Goal: Task Accomplishment & Management: Use online tool/utility

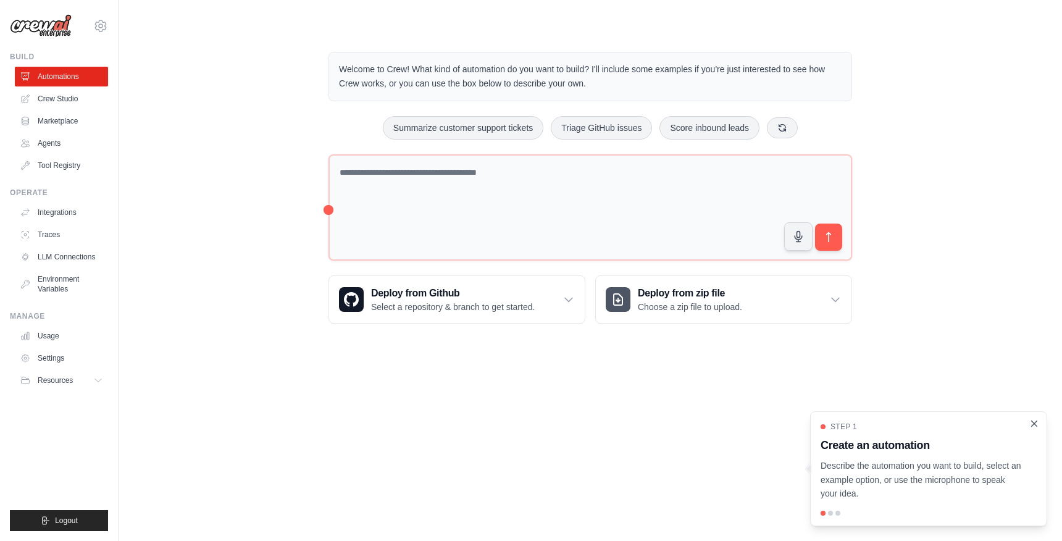
click at [1034, 422] on icon "Close walkthrough" at bounding box center [1034, 423] width 11 height 11
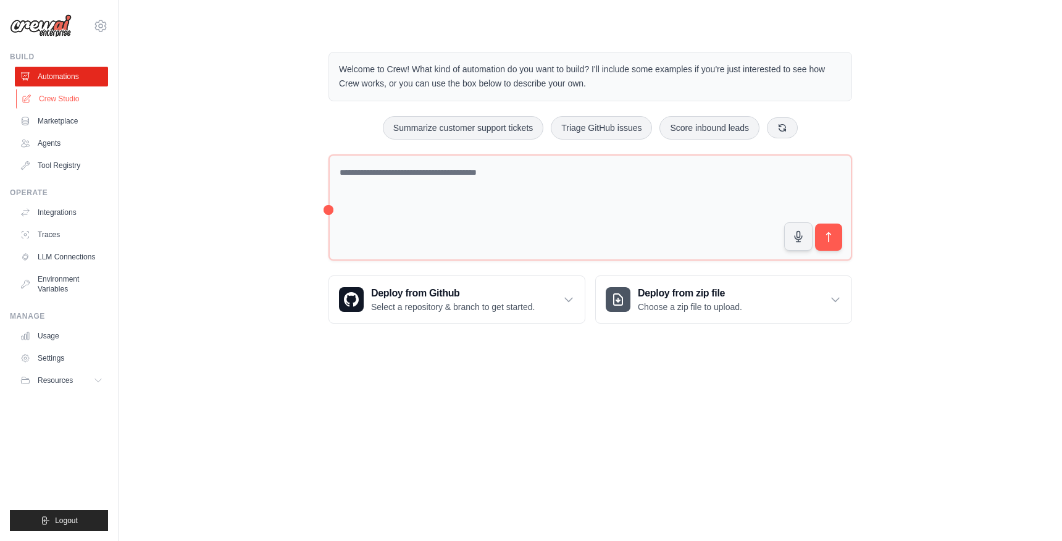
click at [54, 100] on link "Crew Studio" at bounding box center [62, 99] width 93 height 20
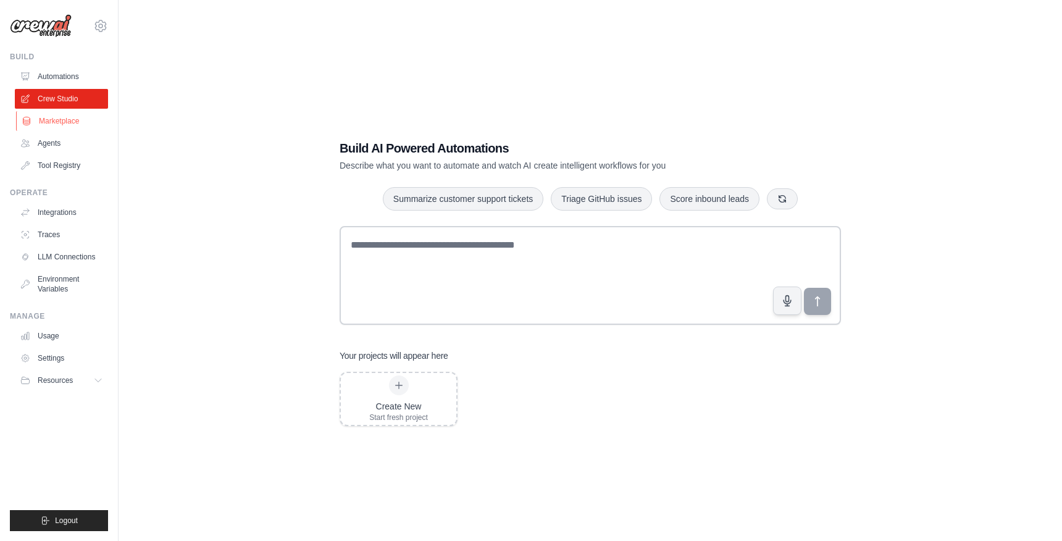
click at [61, 121] on link "Marketplace" at bounding box center [62, 121] width 93 height 20
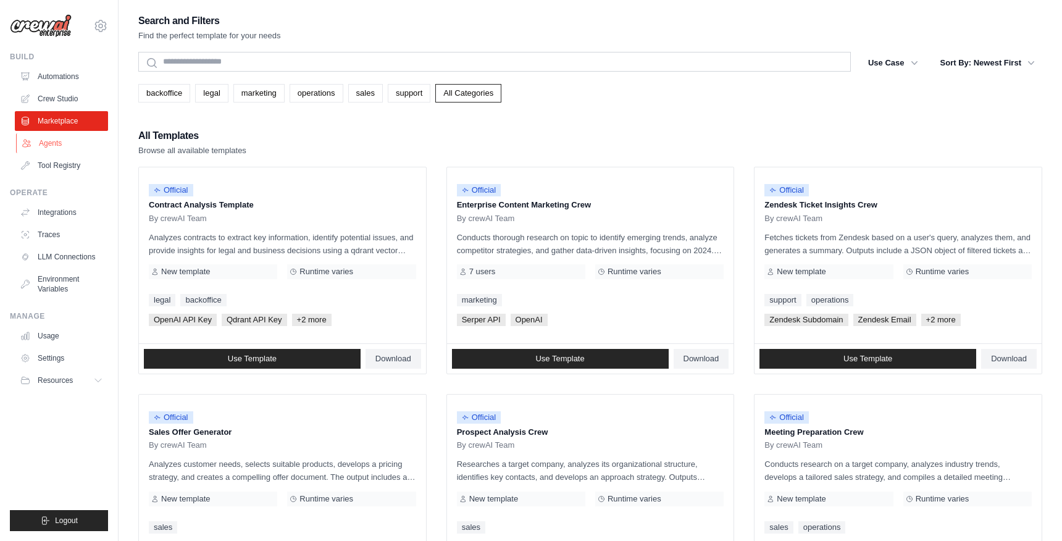
click at [56, 141] on link "Agents" at bounding box center [62, 143] width 93 height 20
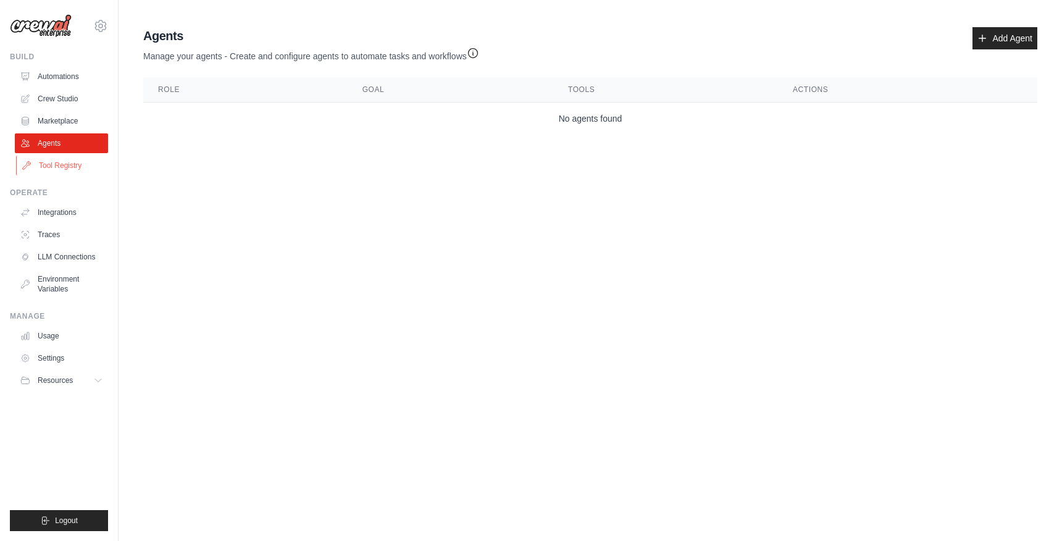
click at [70, 165] on link "Tool Registry" at bounding box center [62, 166] width 93 height 20
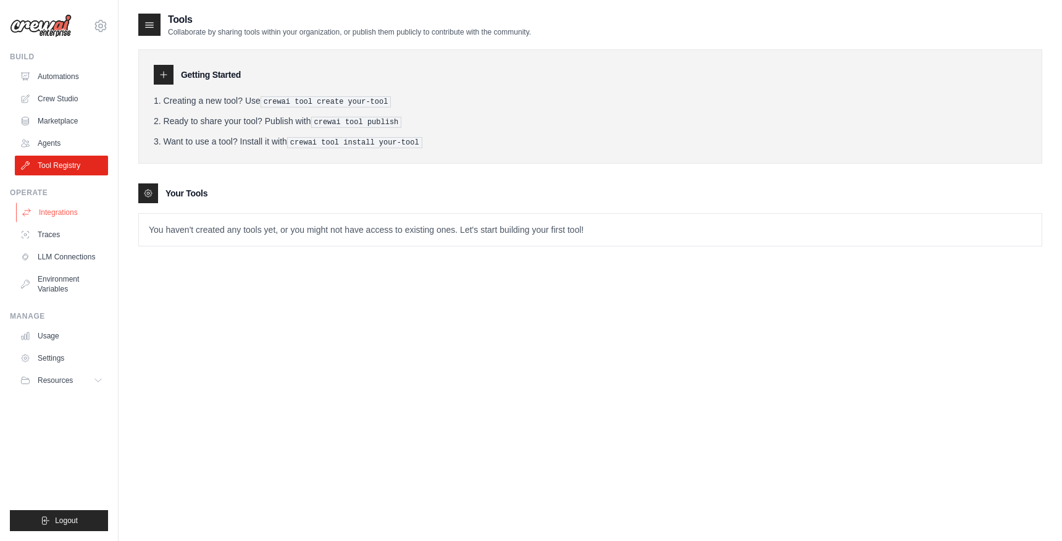
click at [64, 216] on link "Integrations" at bounding box center [62, 213] width 93 height 20
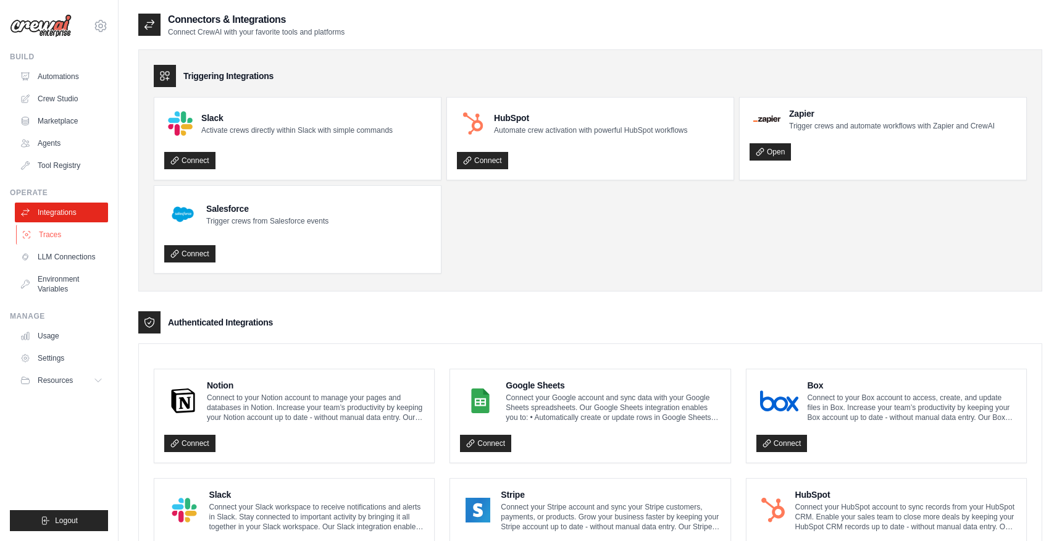
click at [61, 233] on link "Traces" at bounding box center [62, 235] width 93 height 20
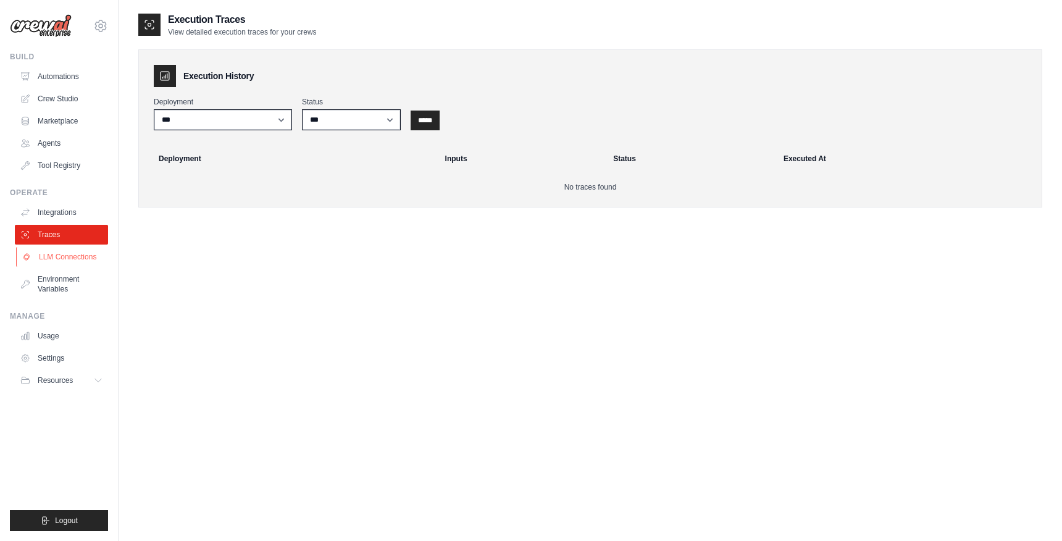
click at [70, 258] on link "LLM Connections" at bounding box center [62, 257] width 93 height 20
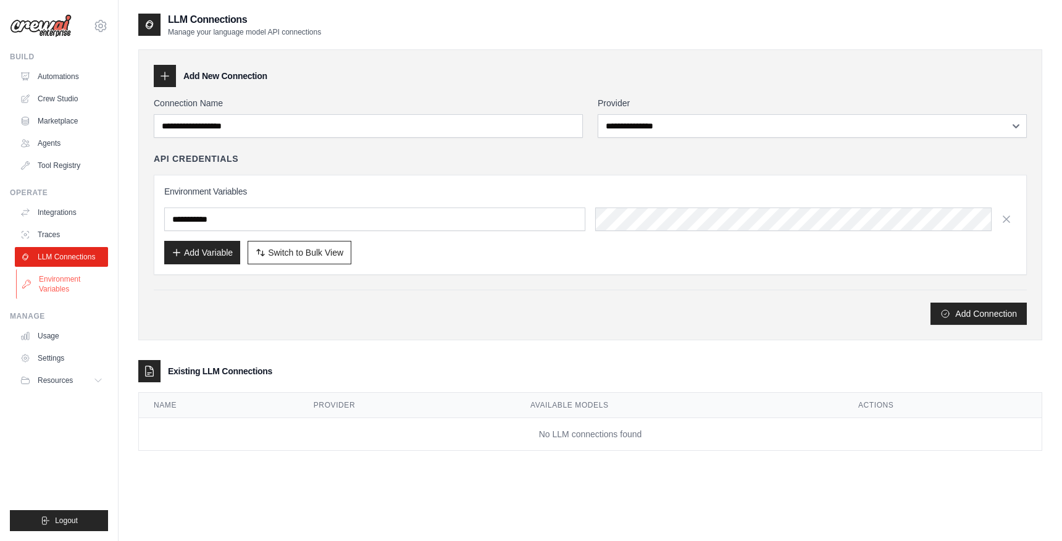
click at [70, 279] on link "Environment Variables" at bounding box center [62, 284] width 93 height 30
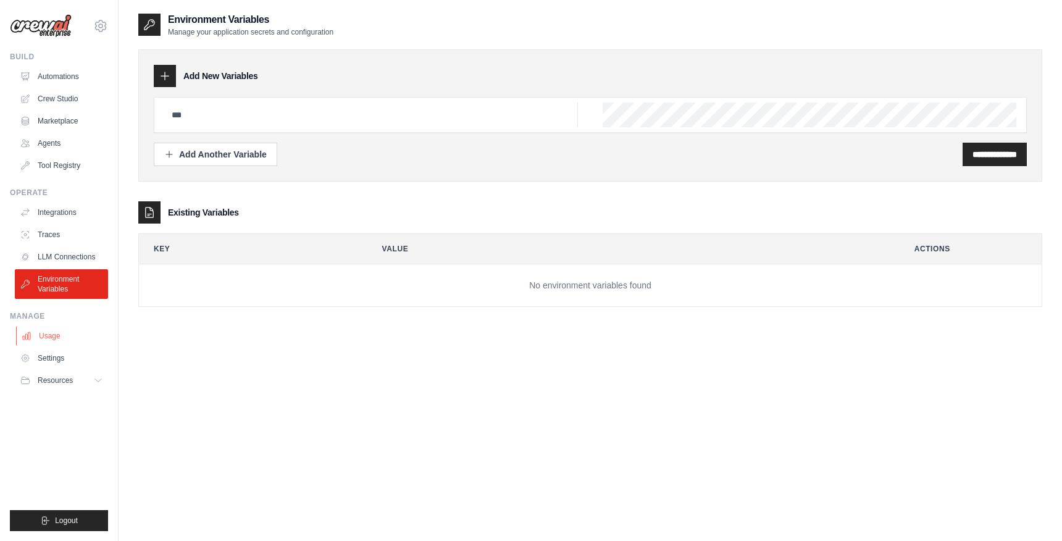
click at [57, 336] on link "Usage" at bounding box center [62, 336] width 93 height 20
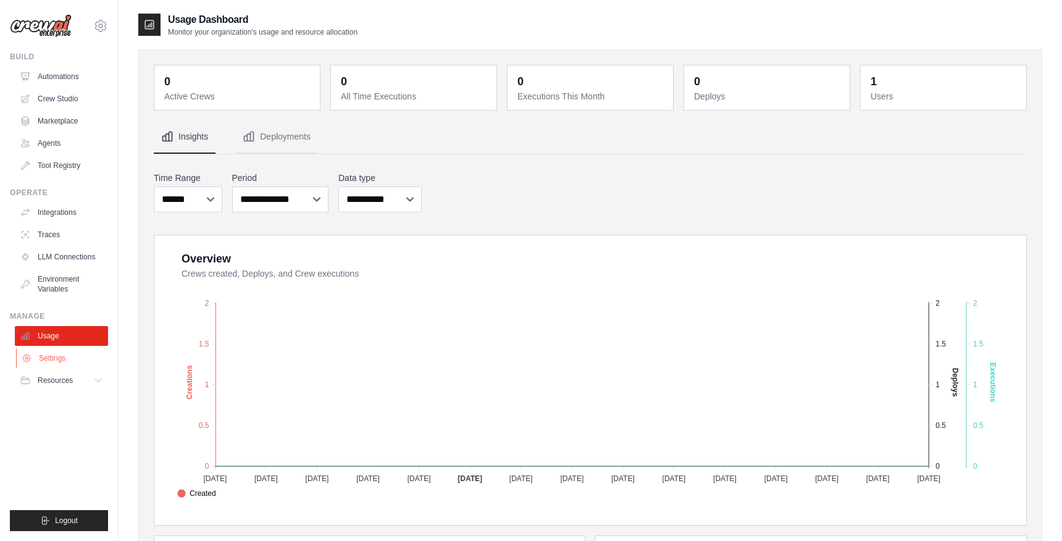
click at [59, 359] on link "Settings" at bounding box center [62, 358] width 93 height 20
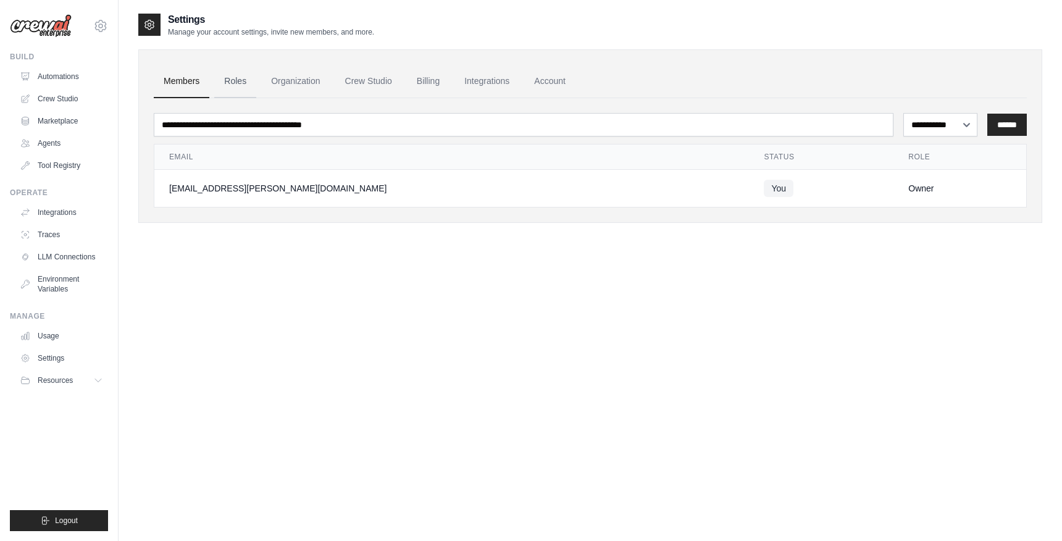
click at [233, 84] on link "Roles" at bounding box center [235, 81] width 42 height 33
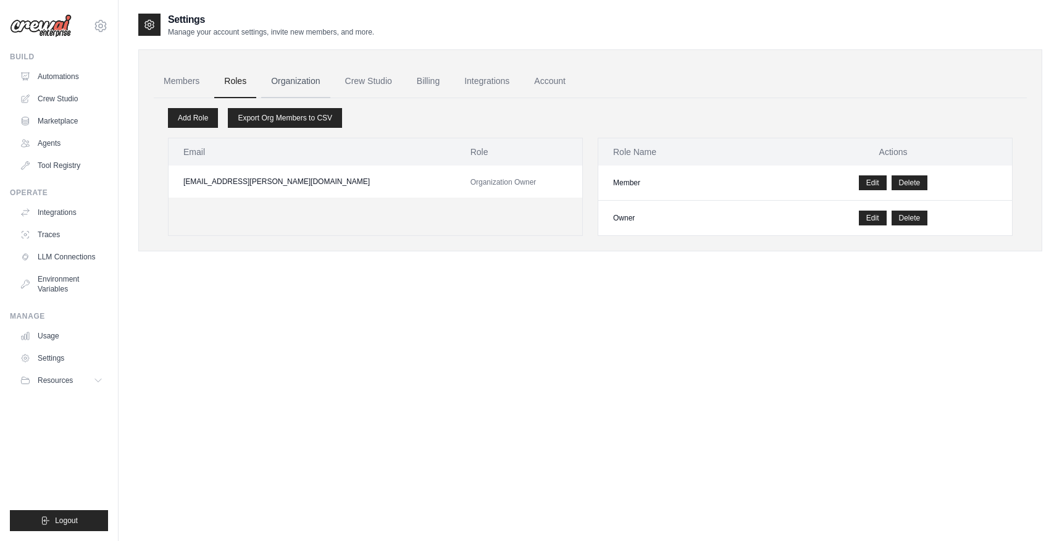
click at [293, 82] on link "Organization" at bounding box center [295, 81] width 69 height 33
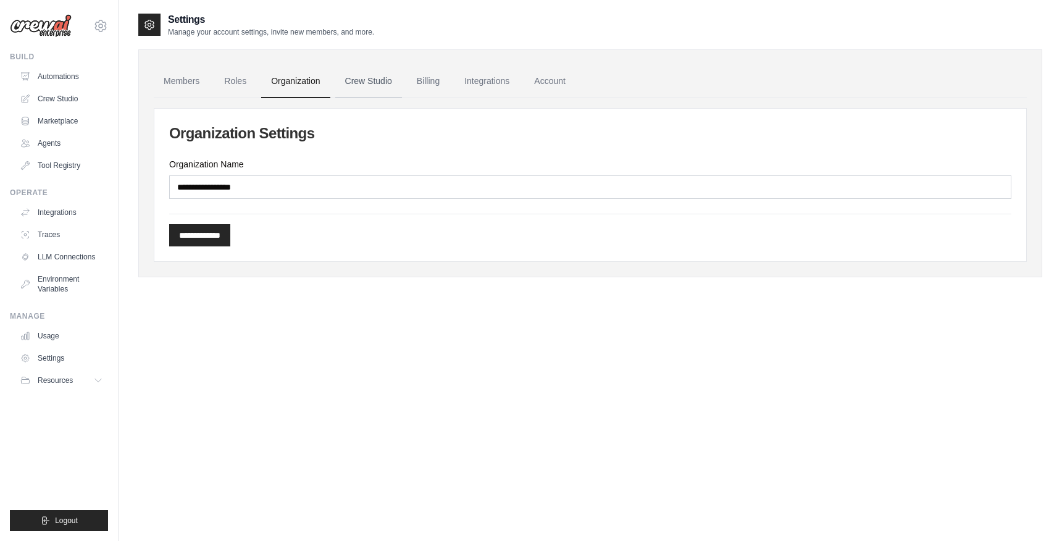
click at [361, 83] on link "Crew Studio" at bounding box center [368, 81] width 67 height 33
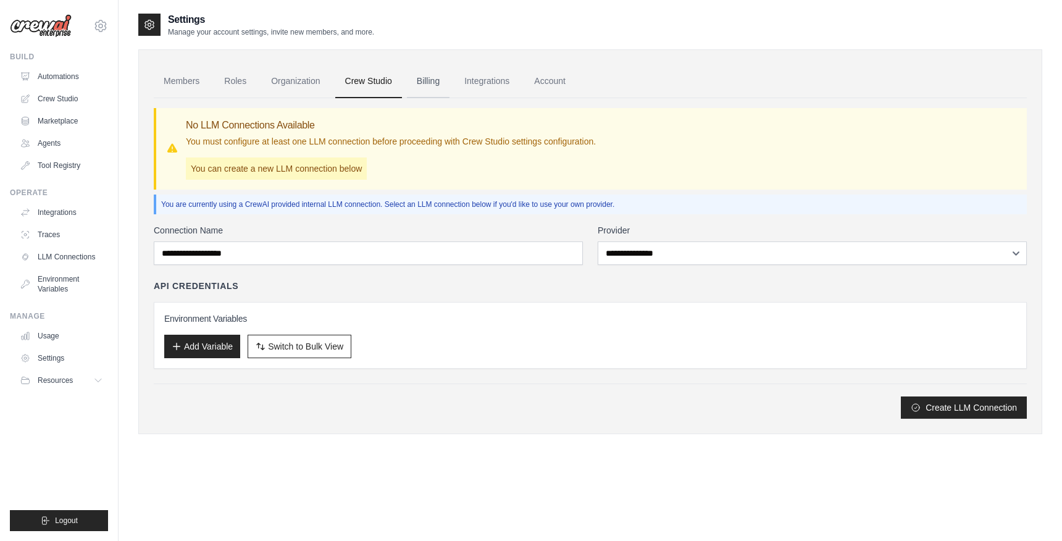
click at [425, 82] on link "Billing" at bounding box center [428, 81] width 43 height 33
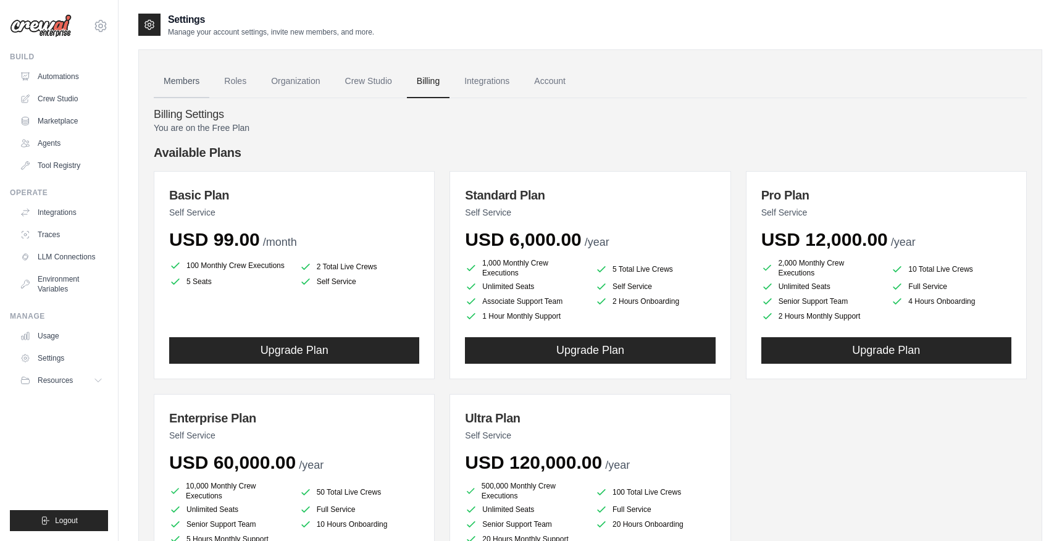
click at [178, 82] on link "Members" at bounding box center [182, 81] width 56 height 33
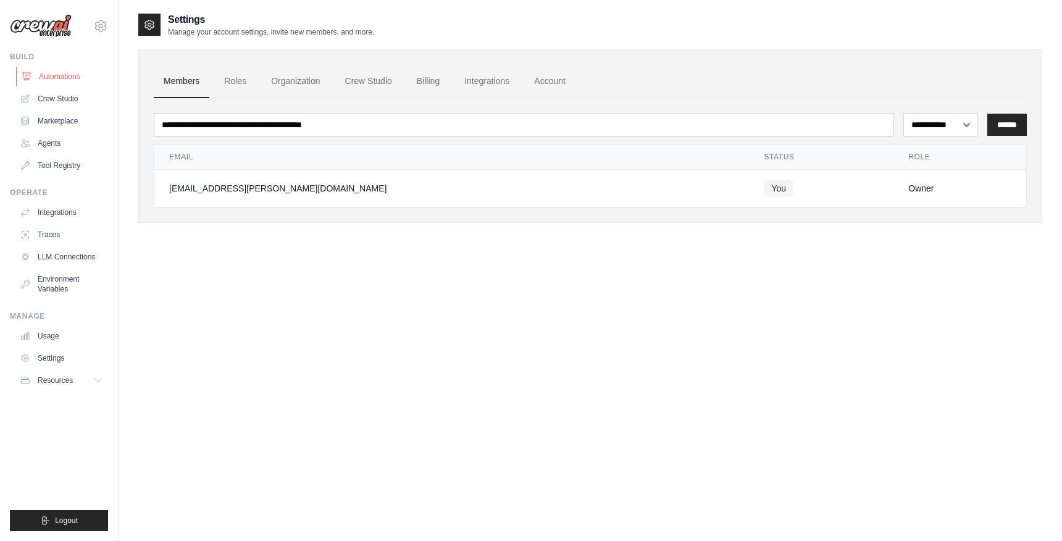
click at [68, 81] on link "Automations" at bounding box center [62, 77] width 93 height 20
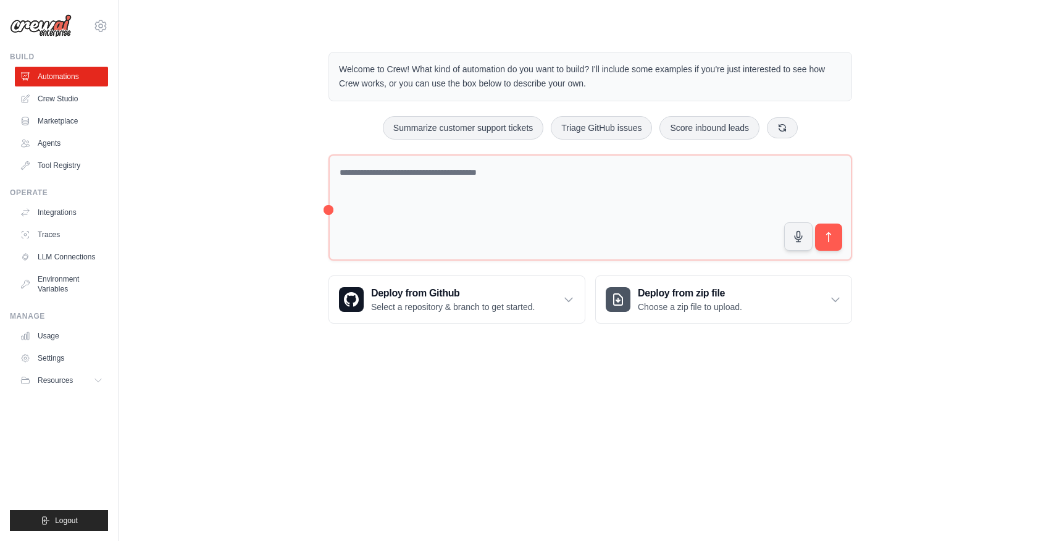
click at [58, 26] on img at bounding box center [41, 25] width 62 height 23
click at [98, 382] on icon at bounding box center [99, 380] width 10 height 10
click at [61, 379] on span "Resources" at bounding box center [56, 380] width 35 height 10
click at [54, 358] on link "Settings" at bounding box center [62, 358] width 93 height 20
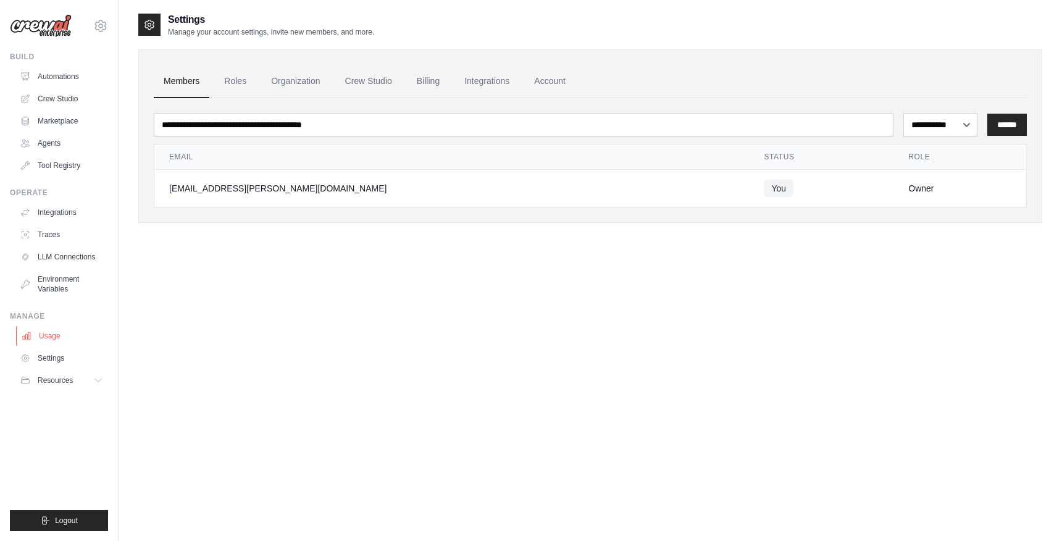
click at [54, 336] on link "Usage" at bounding box center [62, 336] width 93 height 20
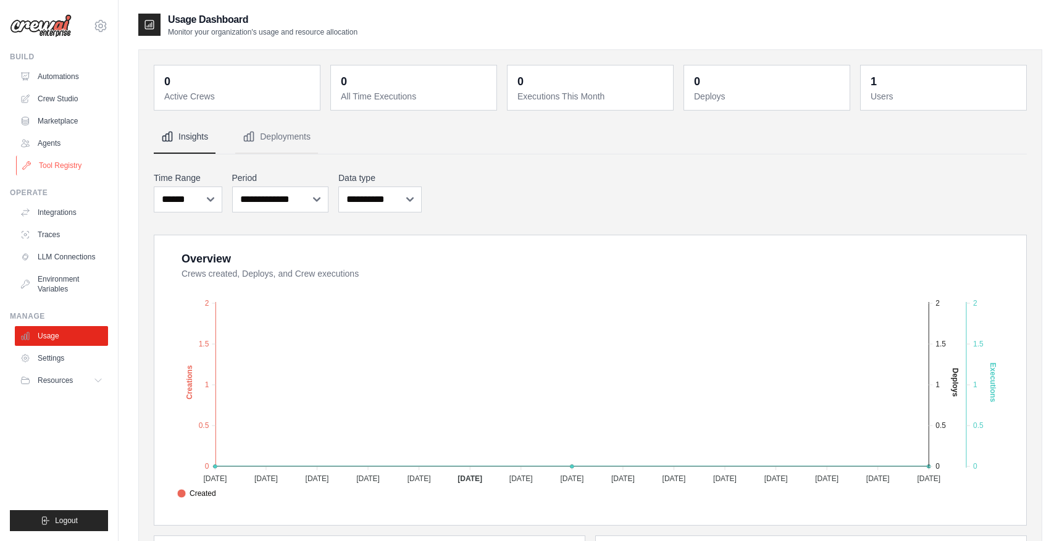
click at [63, 164] on link "Tool Registry" at bounding box center [62, 166] width 93 height 20
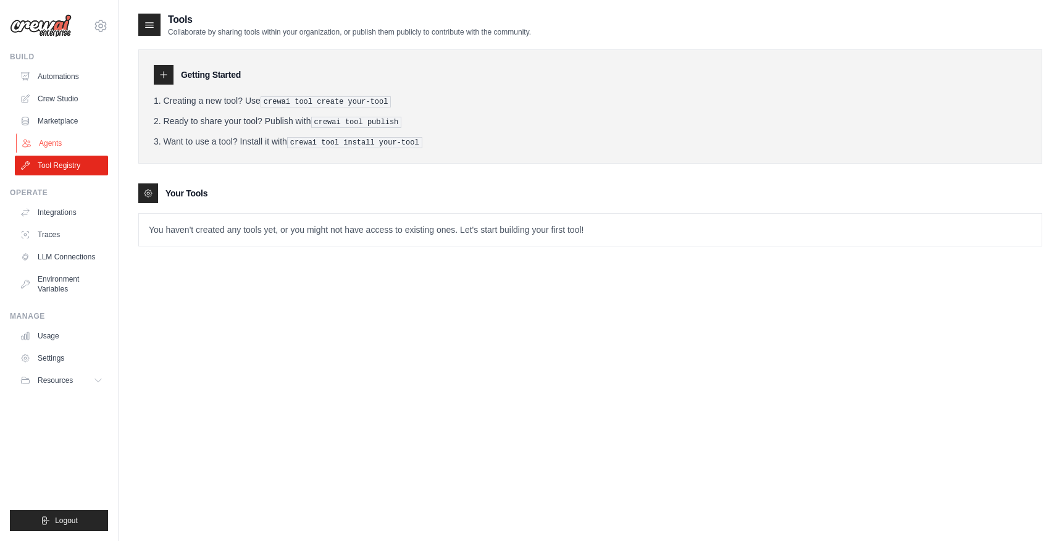
click at [52, 137] on link "Agents" at bounding box center [62, 143] width 93 height 20
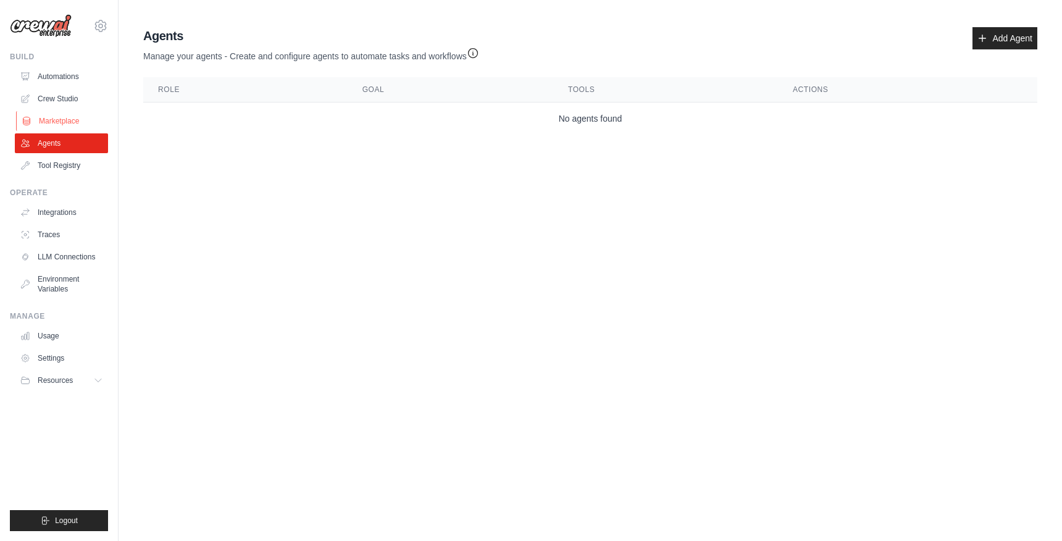
click at [52, 124] on link "Marketplace" at bounding box center [62, 121] width 93 height 20
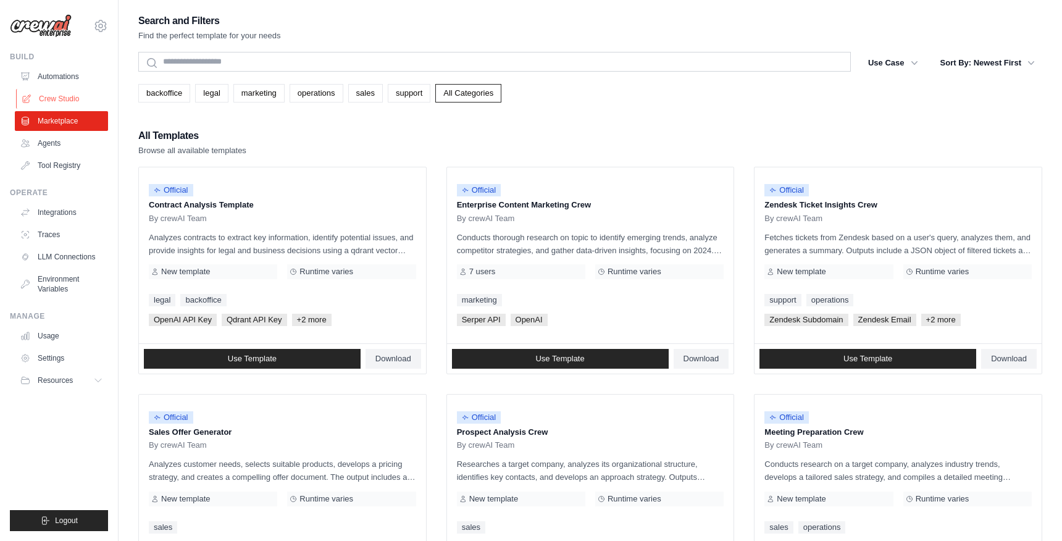
click at [56, 98] on link "Crew Studio" at bounding box center [62, 99] width 93 height 20
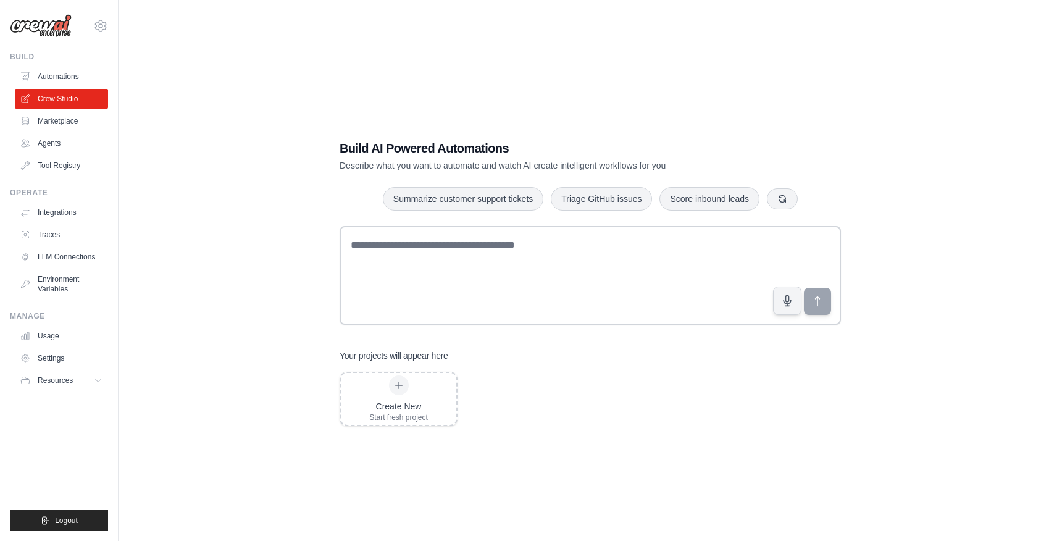
click at [57, 75] on link "Automations" at bounding box center [61, 77] width 93 height 20
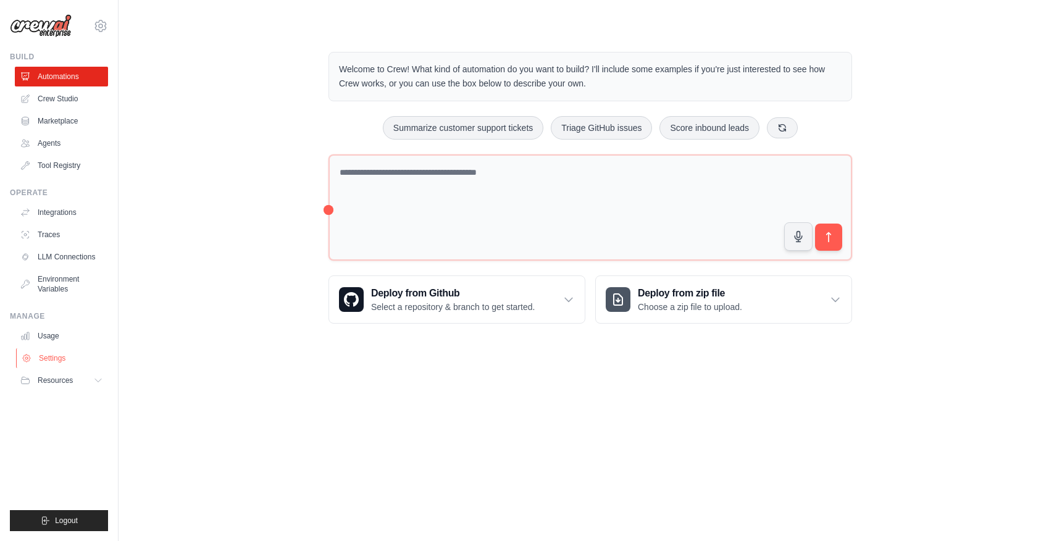
click at [54, 356] on link "Settings" at bounding box center [62, 358] width 93 height 20
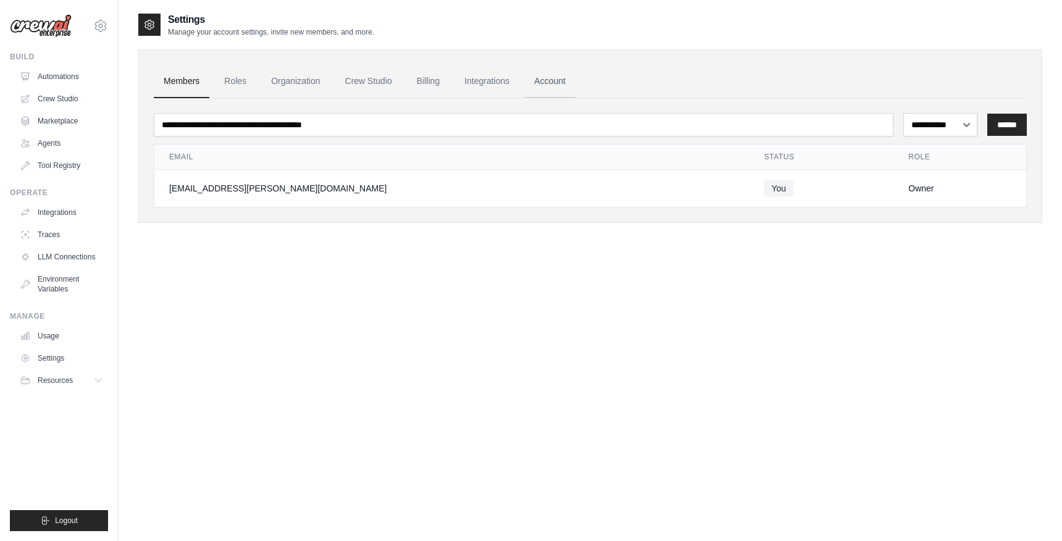
click at [551, 79] on link "Account" at bounding box center [549, 81] width 51 height 33
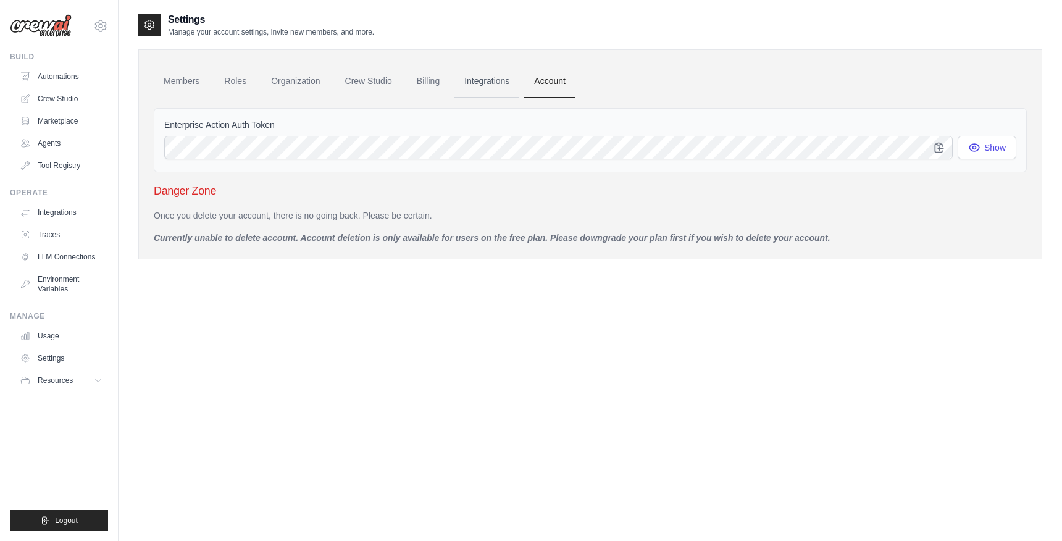
click at [493, 80] on link "Integrations" at bounding box center [486, 81] width 65 height 33
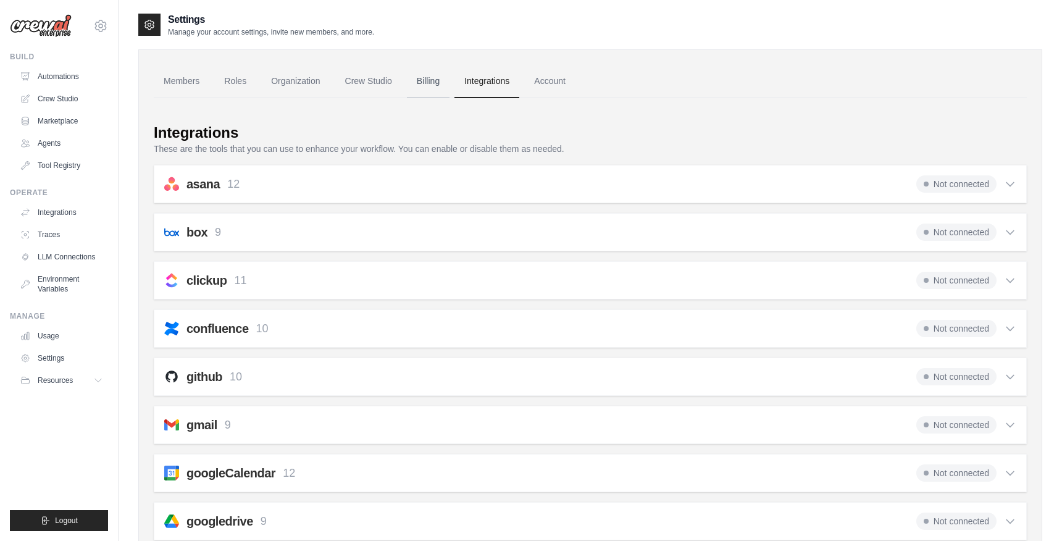
click at [433, 87] on link "Billing" at bounding box center [428, 81] width 43 height 33
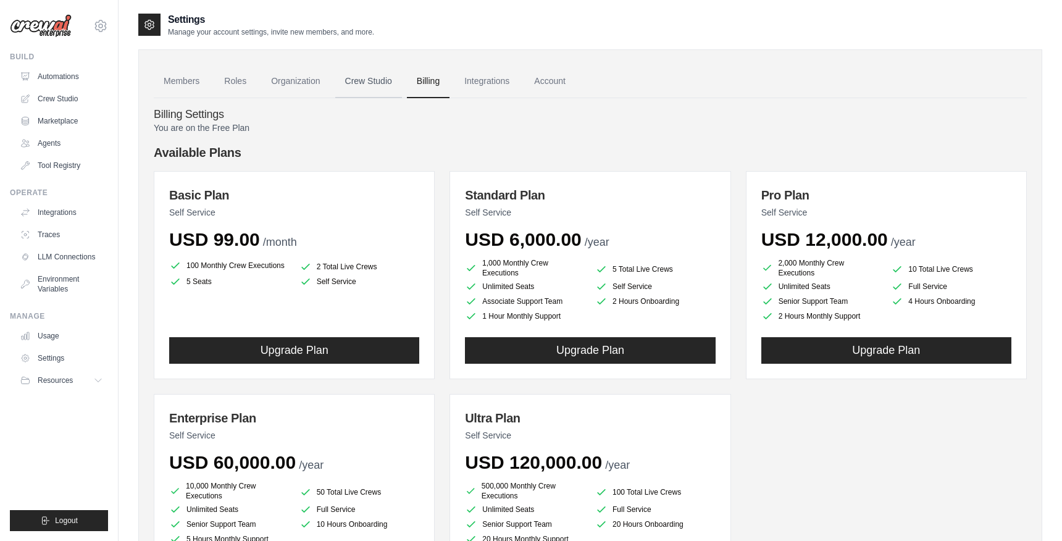
click at [364, 86] on link "Crew Studio" at bounding box center [368, 81] width 67 height 33
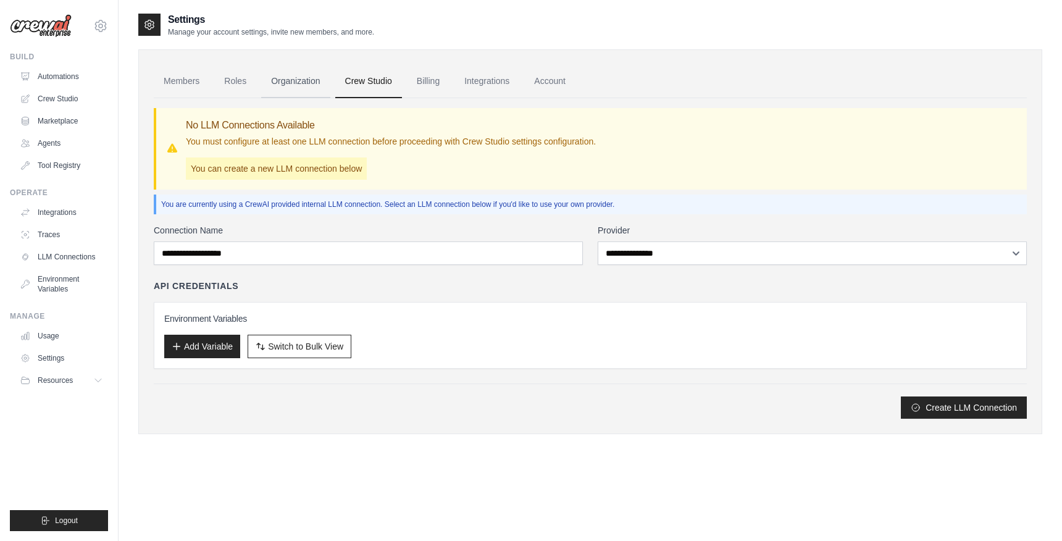
click at [270, 86] on link "Organization" at bounding box center [295, 81] width 69 height 33
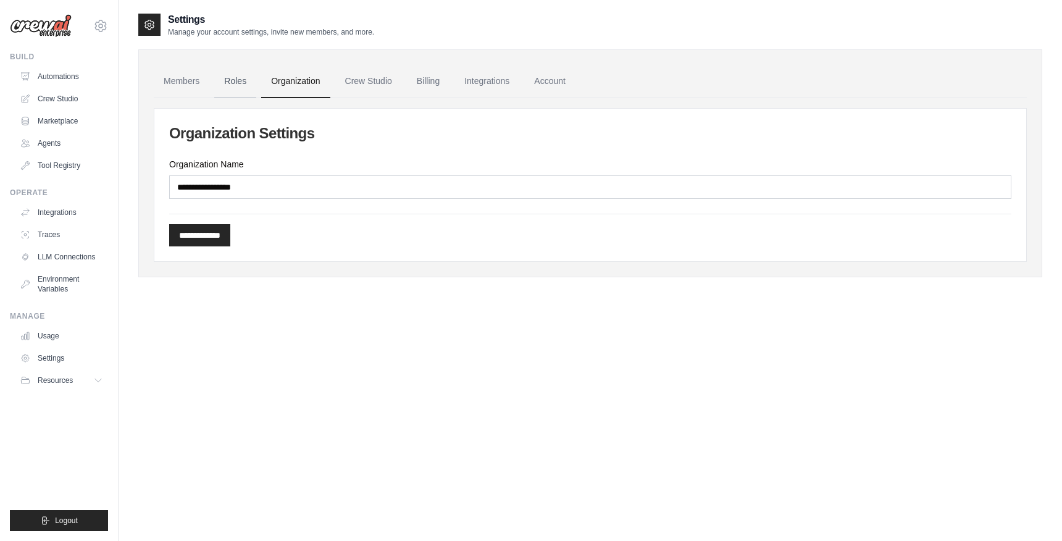
click at [232, 81] on link "Roles" at bounding box center [235, 81] width 42 height 33
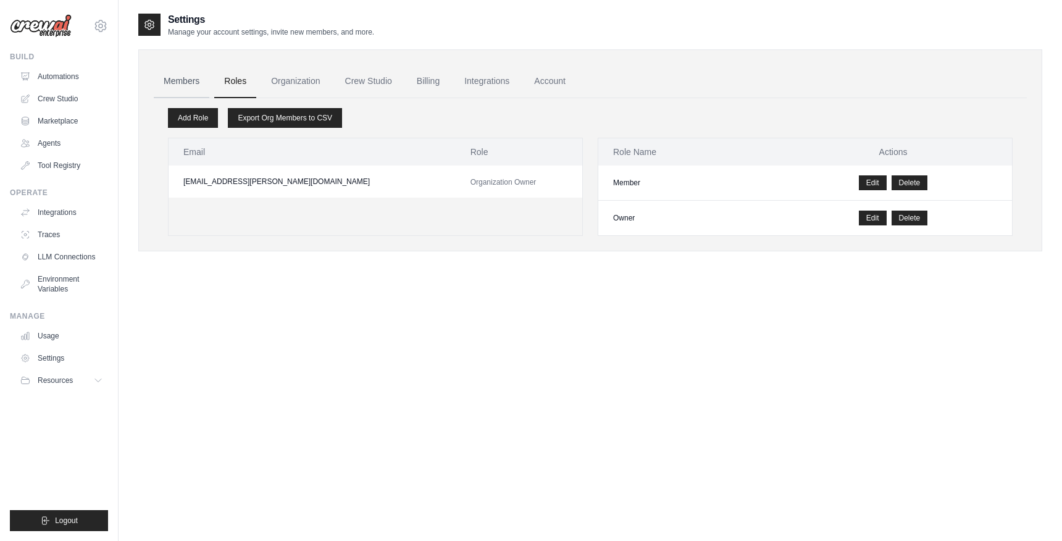
click at [185, 82] on link "Members" at bounding box center [182, 81] width 56 height 33
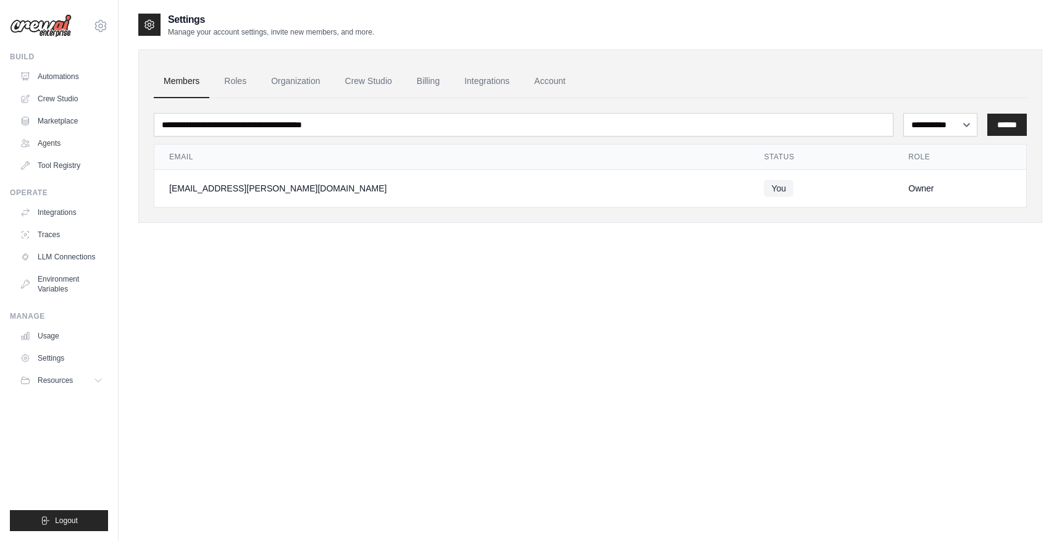
click at [65, 39] on div "[EMAIL_ADDRESS][PERSON_NAME][DOMAIN_NAME] Settings" at bounding box center [59, 20] width 98 height 40
click at [65, 35] on img at bounding box center [41, 25] width 62 height 23
click at [106, 27] on icon at bounding box center [100, 25] width 11 height 10
click at [77, 83] on link "Settings" at bounding box center [100, 83] width 109 height 22
click at [86, 355] on link "Settings" at bounding box center [62, 358] width 93 height 20
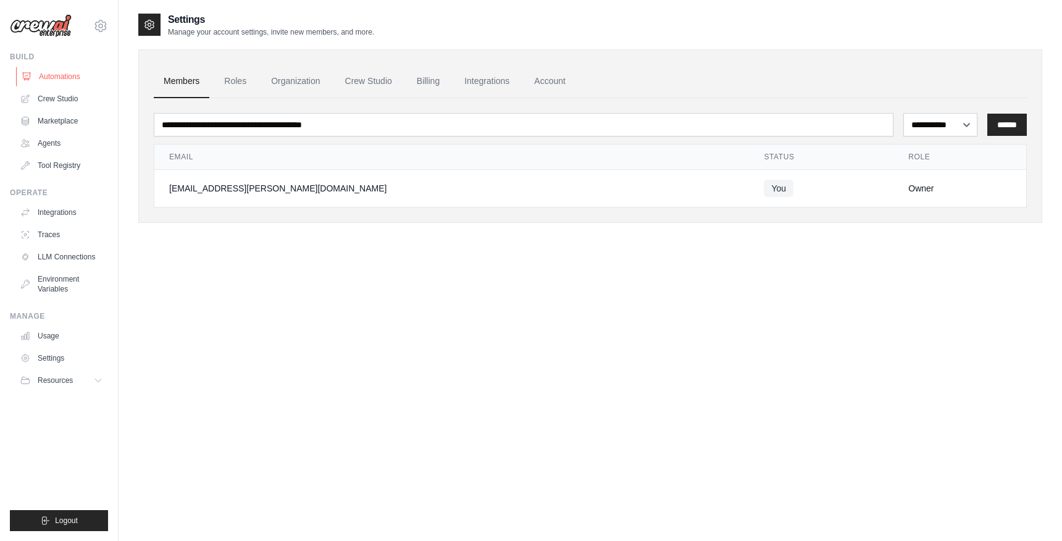
click at [49, 79] on link "Automations" at bounding box center [62, 77] width 93 height 20
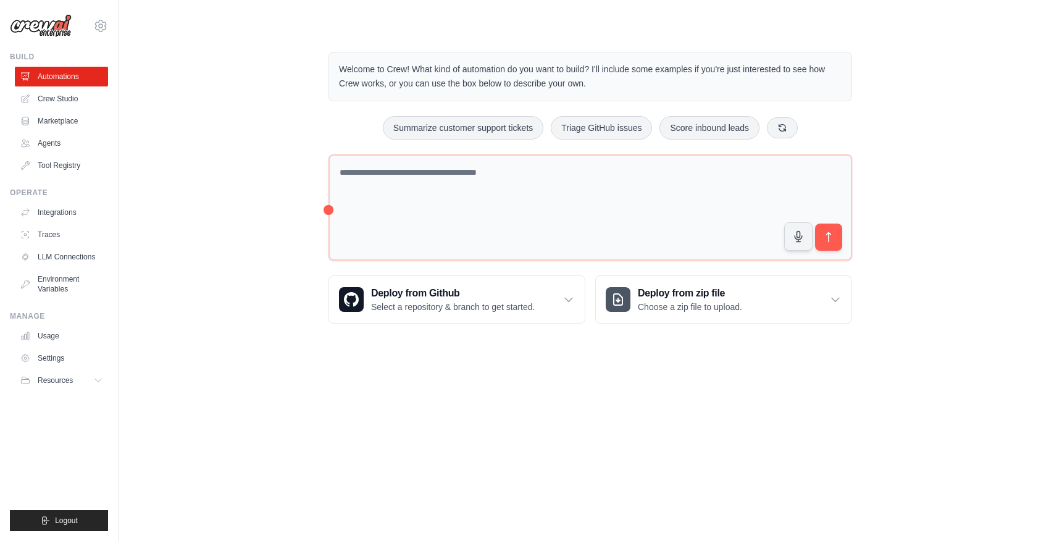
click at [50, 29] on img at bounding box center [41, 25] width 62 height 23
click at [488, 127] on button "Summarize customer support tickets" at bounding box center [463, 126] width 161 height 23
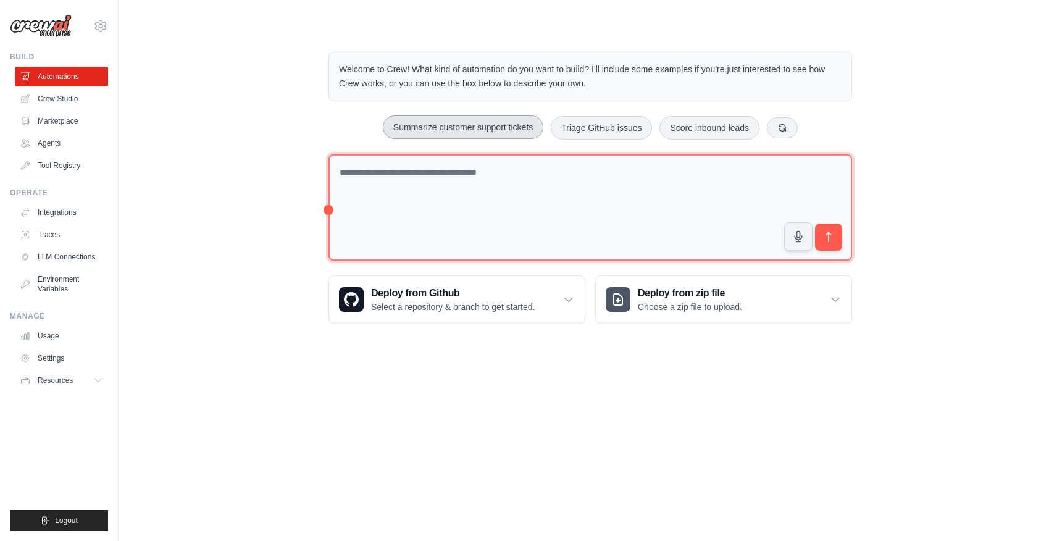
type textarea "**********"
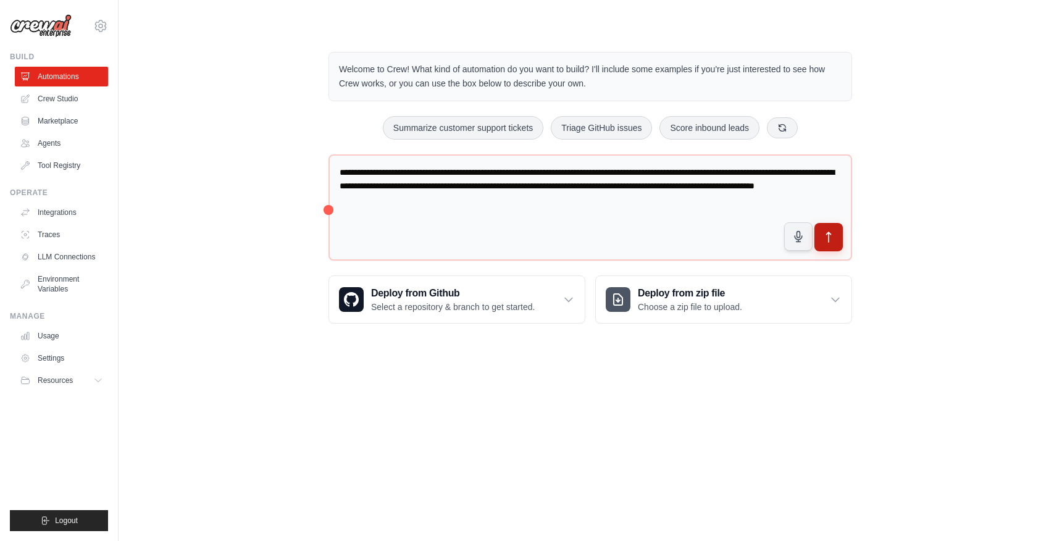
click at [829, 241] on icon "submit" at bounding box center [829, 237] width 13 height 13
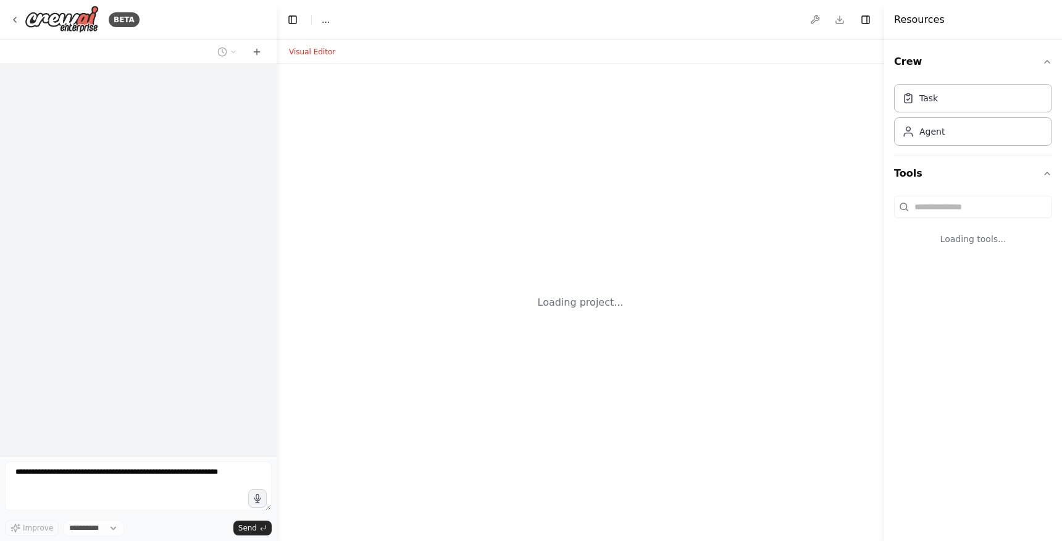
select select "****"
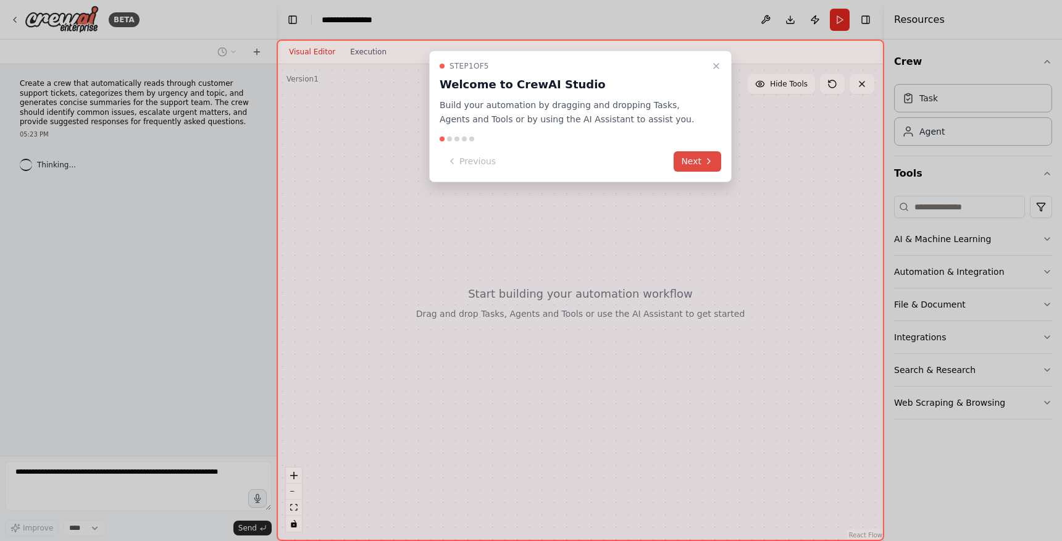
click at [691, 160] on button "Next" at bounding box center [698, 161] width 48 height 20
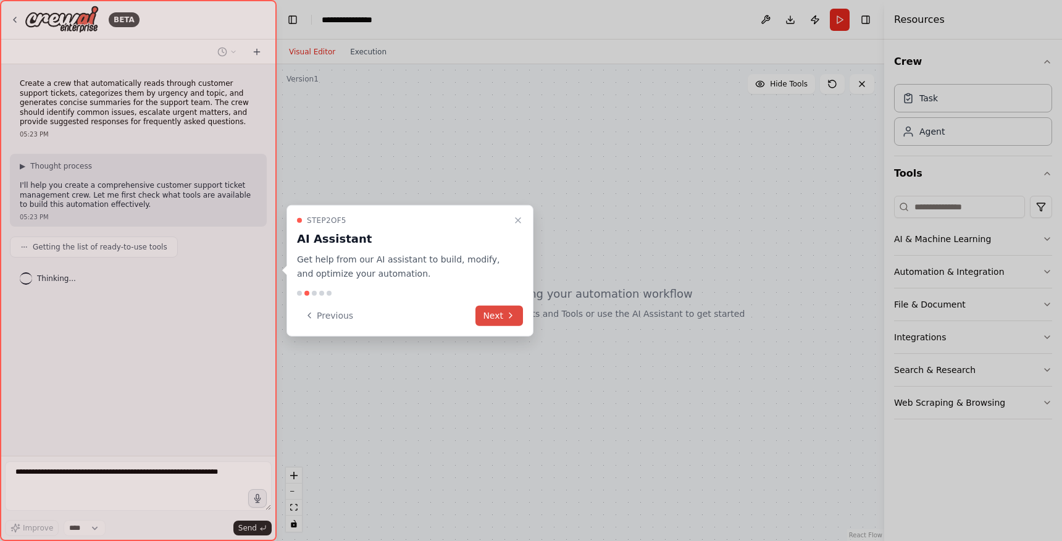
click at [498, 312] on button "Next" at bounding box center [499, 315] width 48 height 20
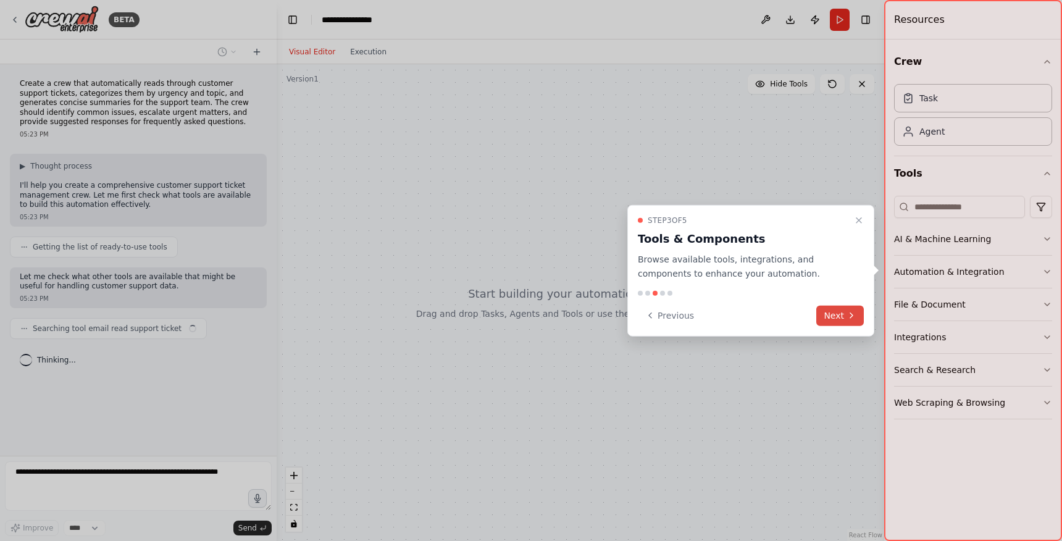
click at [839, 310] on button "Next" at bounding box center [840, 315] width 48 height 20
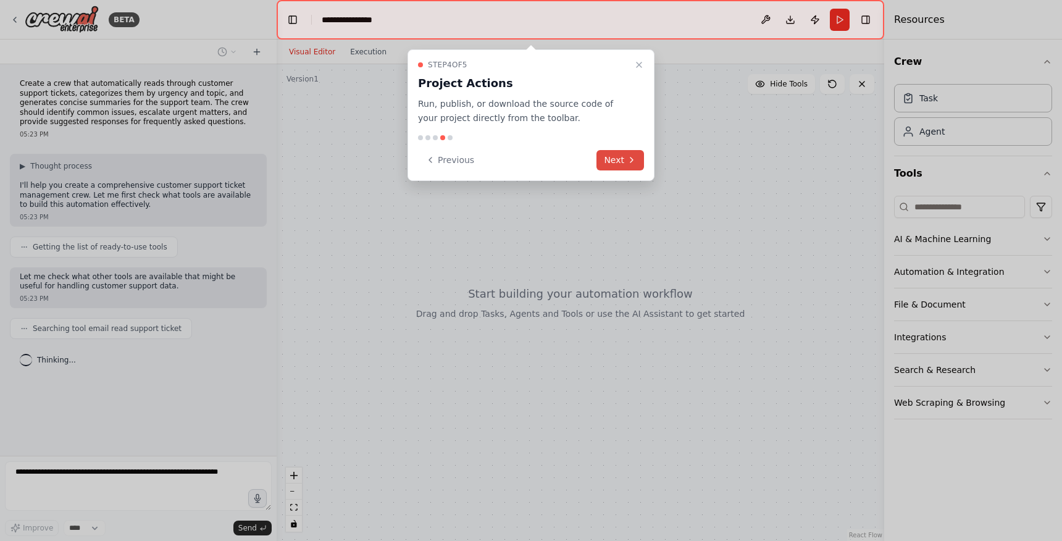
click at [625, 166] on button "Next" at bounding box center [621, 160] width 48 height 20
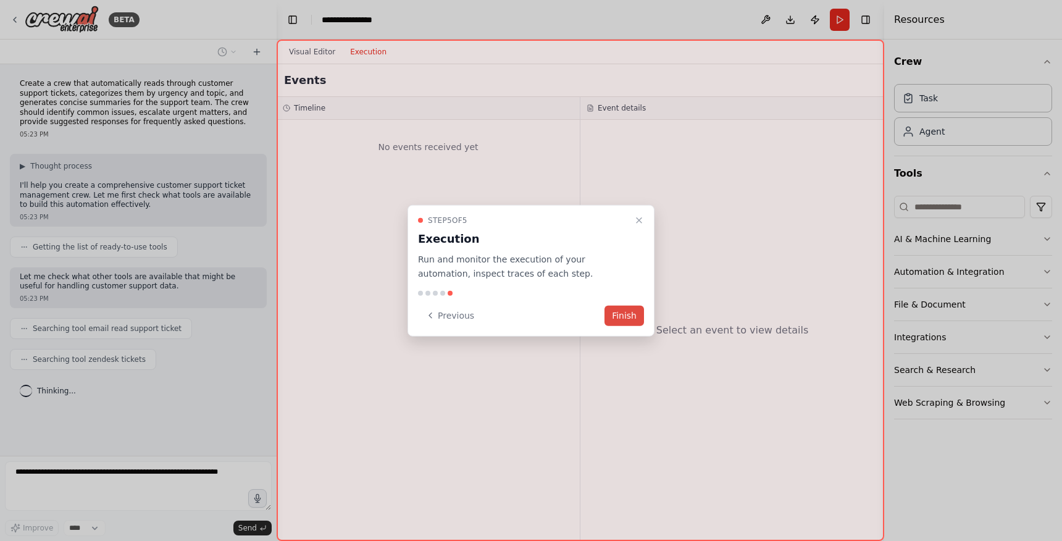
click at [622, 314] on button "Finish" at bounding box center [625, 315] width 40 height 20
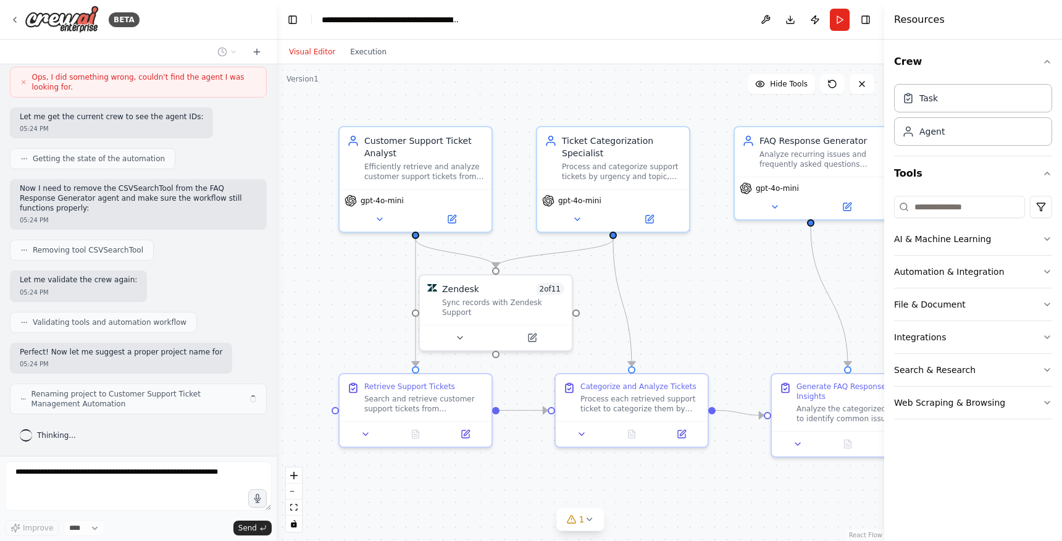
scroll to position [884, 0]
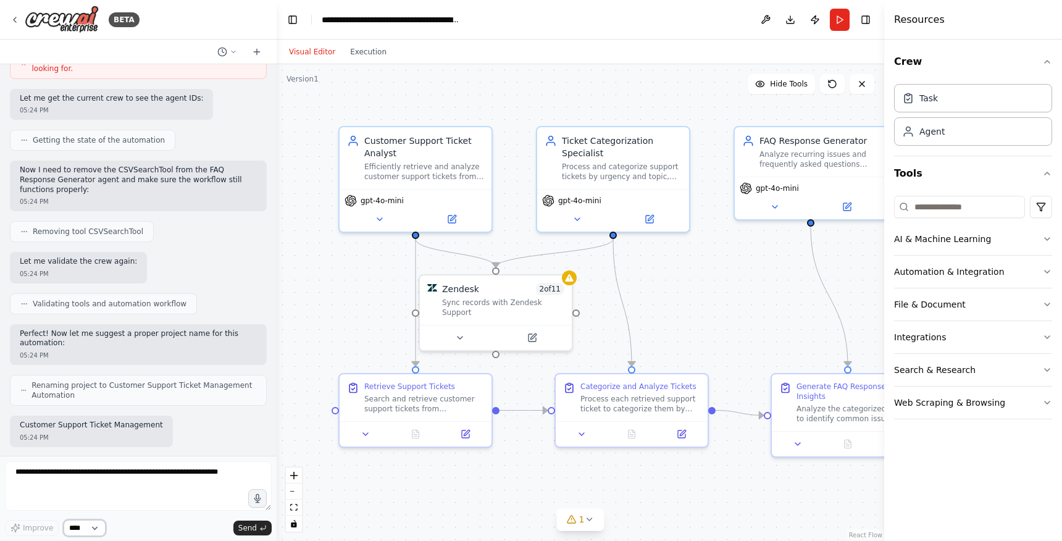
click at [97, 528] on select "****" at bounding box center [85, 528] width 42 height 16
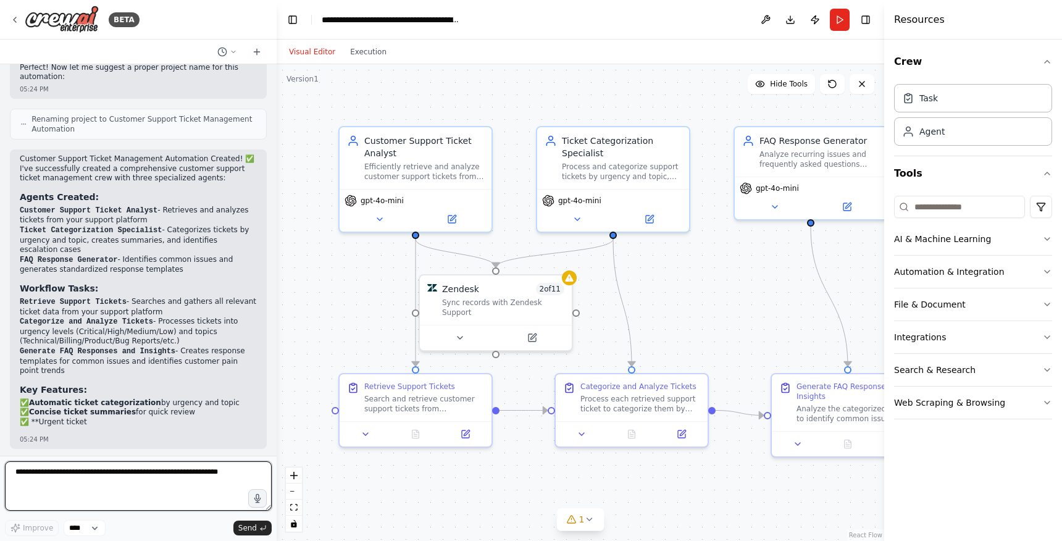
click at [178, 471] on textarea at bounding box center [138, 485] width 267 height 49
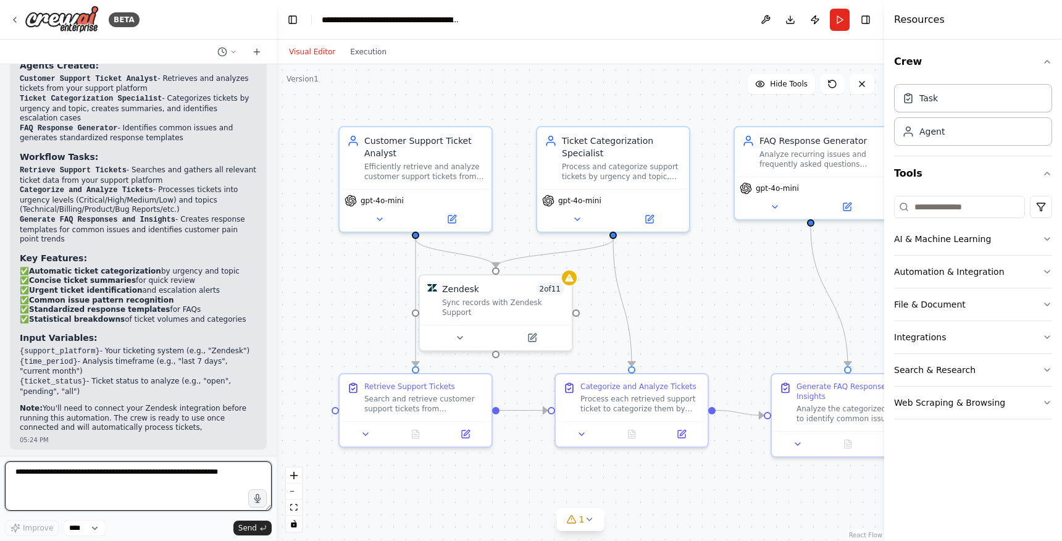
scroll to position [1300, 0]
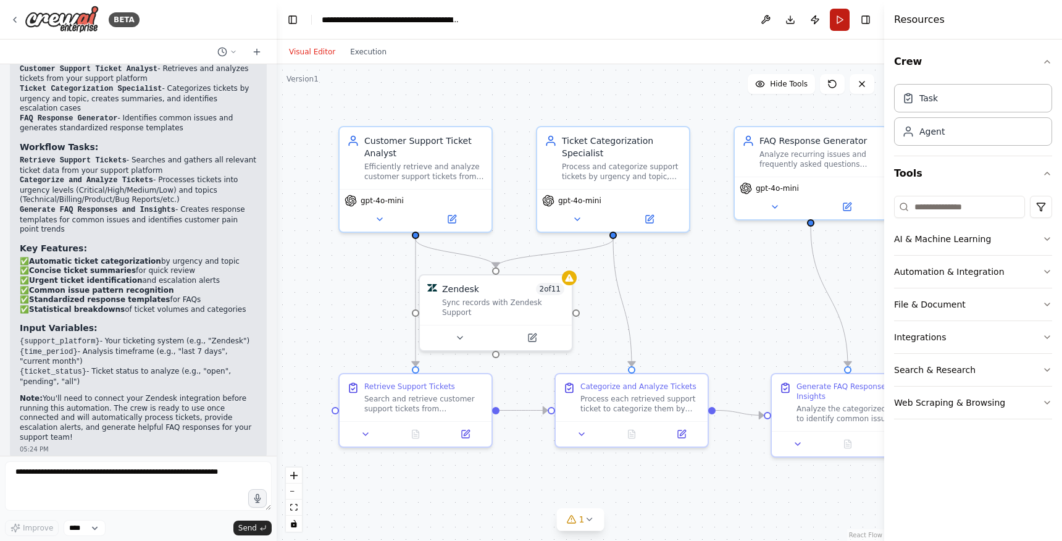
click at [838, 22] on button "Run" at bounding box center [840, 20] width 20 height 22
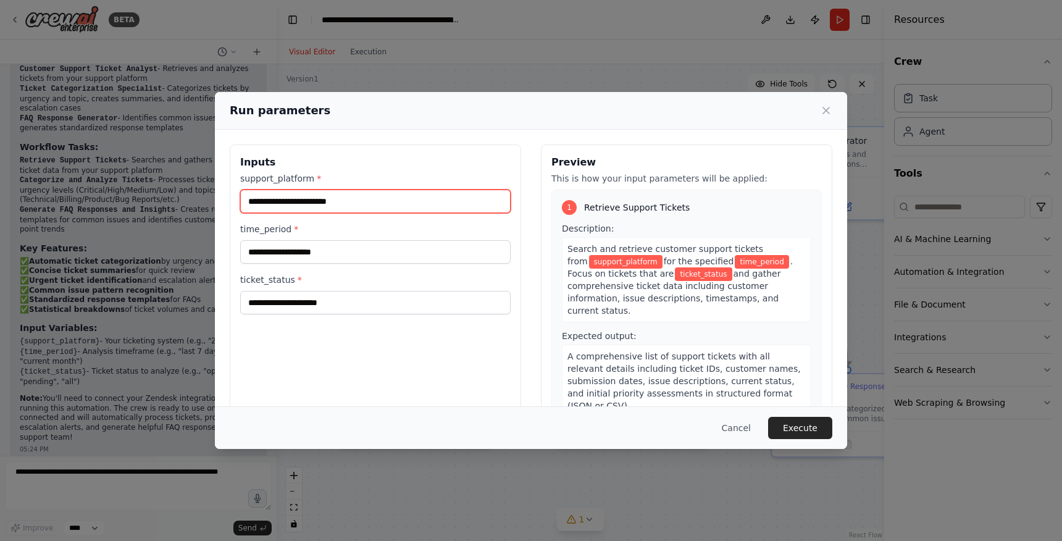
click at [410, 202] on input "support_platform *" at bounding box center [375, 201] width 270 height 23
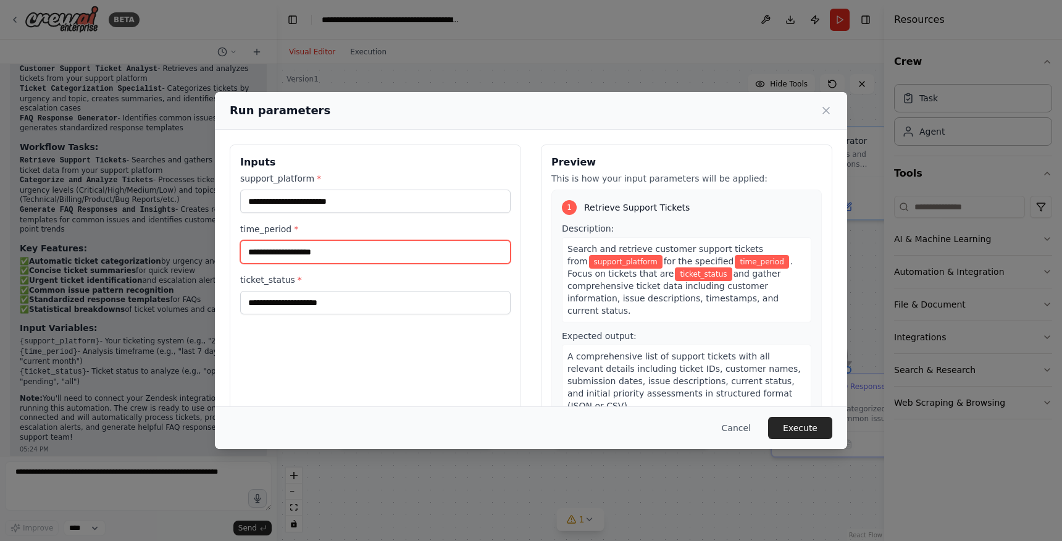
click at [367, 256] on input "time_period *" at bounding box center [375, 251] width 270 height 23
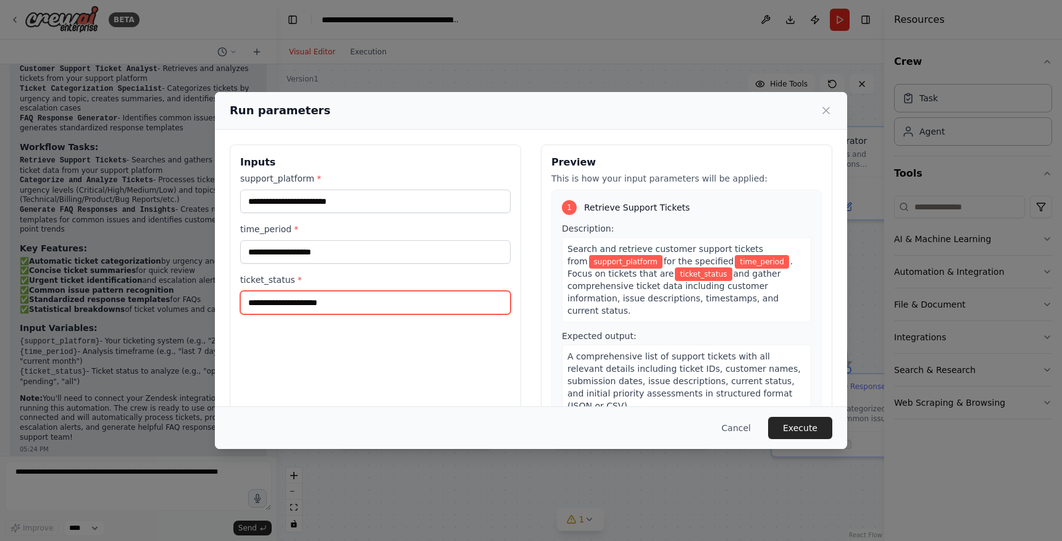
click at [383, 301] on input "ticket_status *" at bounding box center [375, 302] width 270 height 23
click at [742, 428] on button "Cancel" at bounding box center [736, 428] width 49 height 22
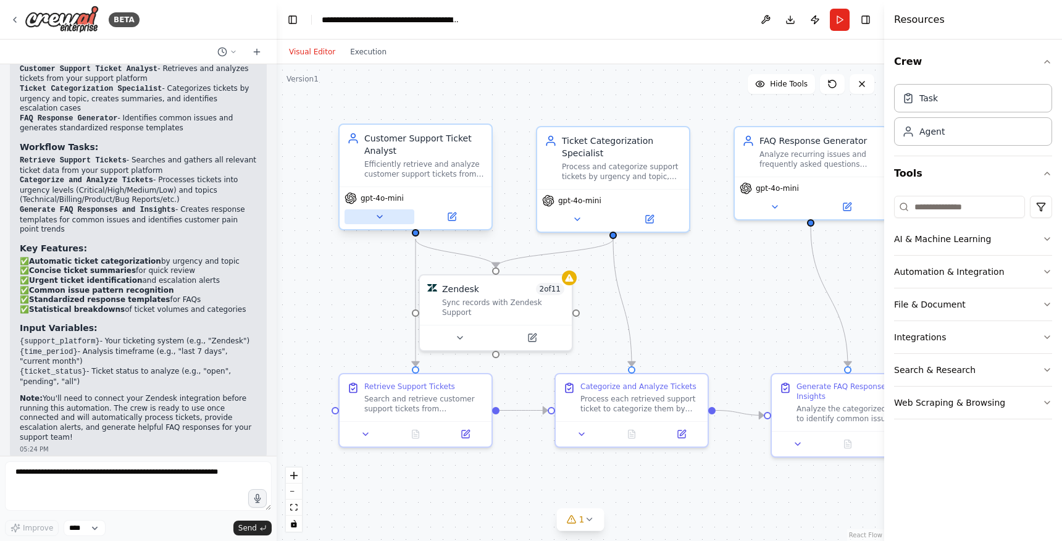
click at [383, 218] on icon at bounding box center [380, 217] width 10 height 10
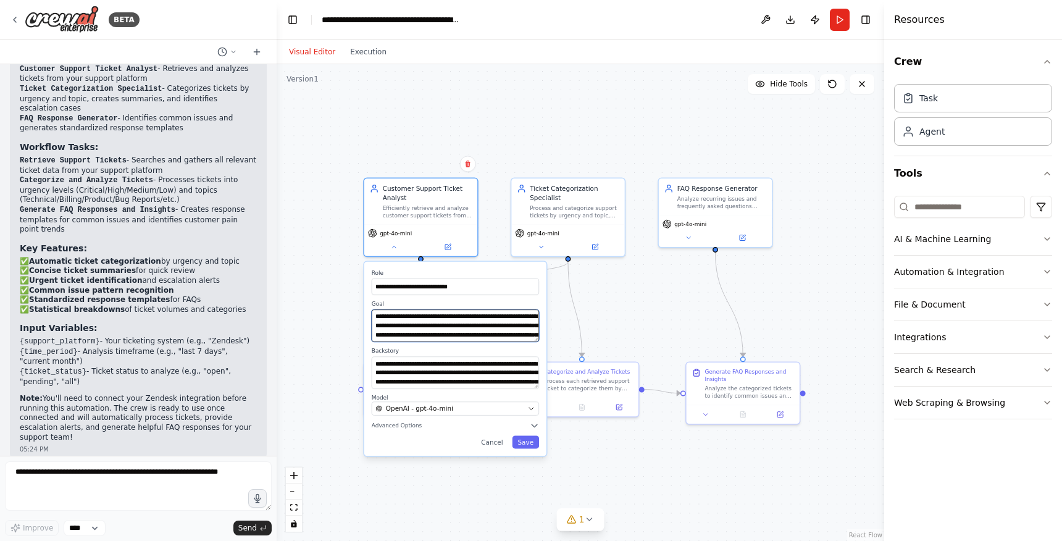
click at [441, 328] on textarea "**********" at bounding box center [455, 325] width 167 height 32
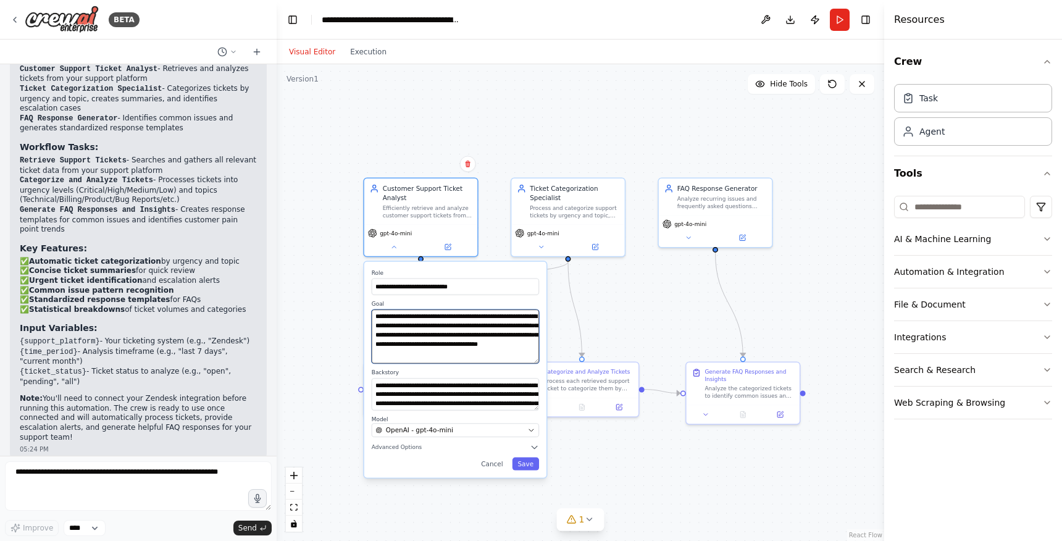
drag, startPoint x: 538, startPoint y: 340, endPoint x: 536, endPoint y: 362, distance: 22.3
click at [536, 362] on textarea "**********" at bounding box center [455, 336] width 167 height 54
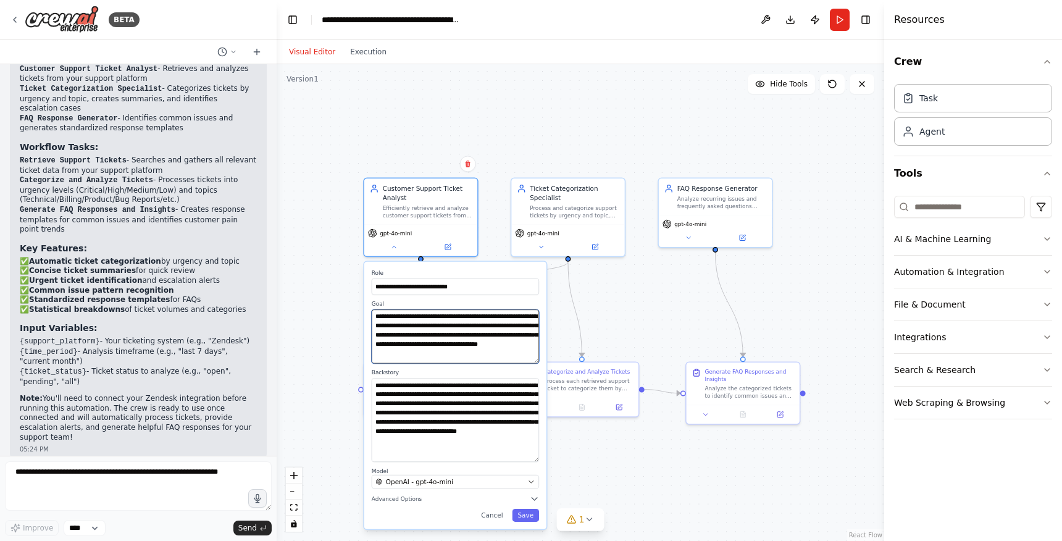
drag, startPoint x: 538, startPoint y: 408, endPoint x: 534, endPoint y: 460, distance: 52.0
click at [534, 460] on textarea "**********" at bounding box center [455, 420] width 167 height 84
click at [459, 432] on textarea "**********" at bounding box center [455, 420] width 167 height 84
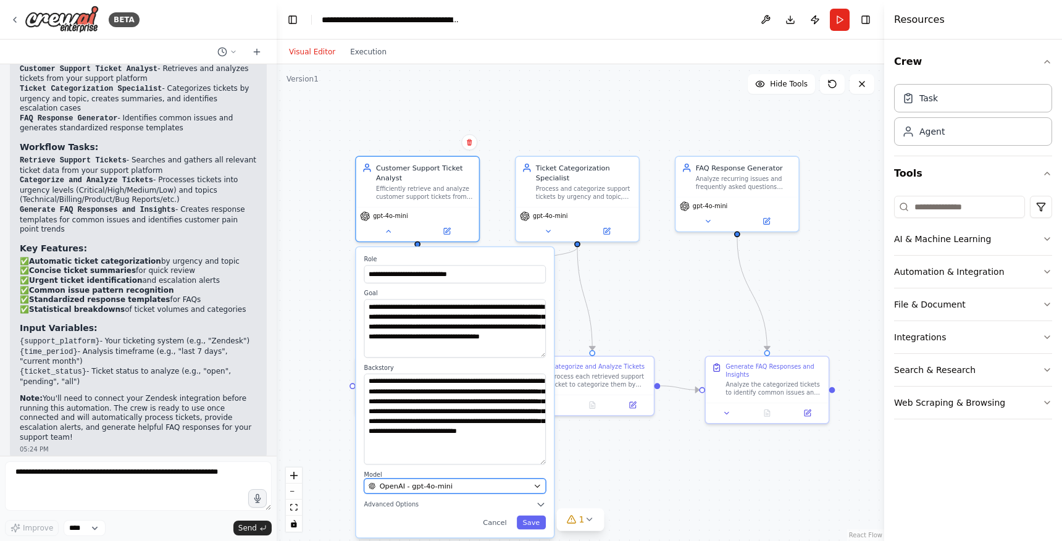
click at [467, 487] on div "OpenAI - gpt-4o-mini" at bounding box center [449, 486] width 161 height 10
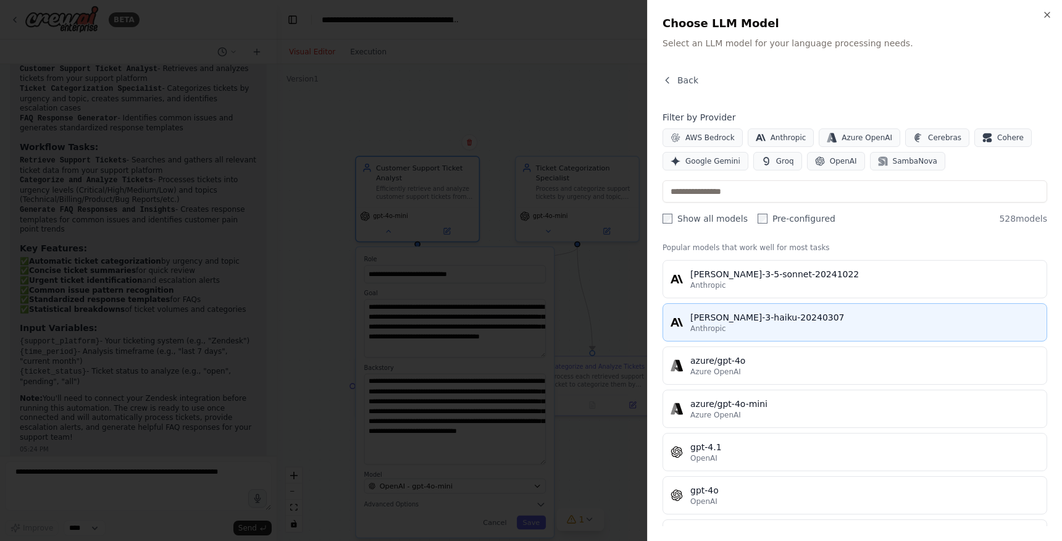
scroll to position [0, 0]
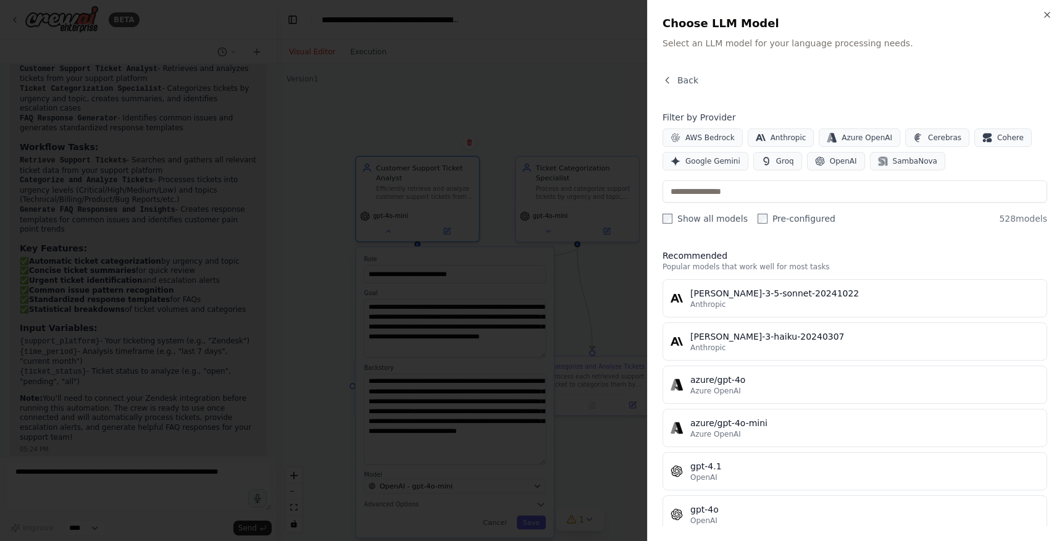
click at [713, 221] on label "Show all models" at bounding box center [705, 218] width 85 height 12
click at [771, 219] on label "Pre-configured" at bounding box center [797, 218] width 78 height 12
click at [718, 136] on span "AWS Bedrock" at bounding box center [709, 138] width 49 height 10
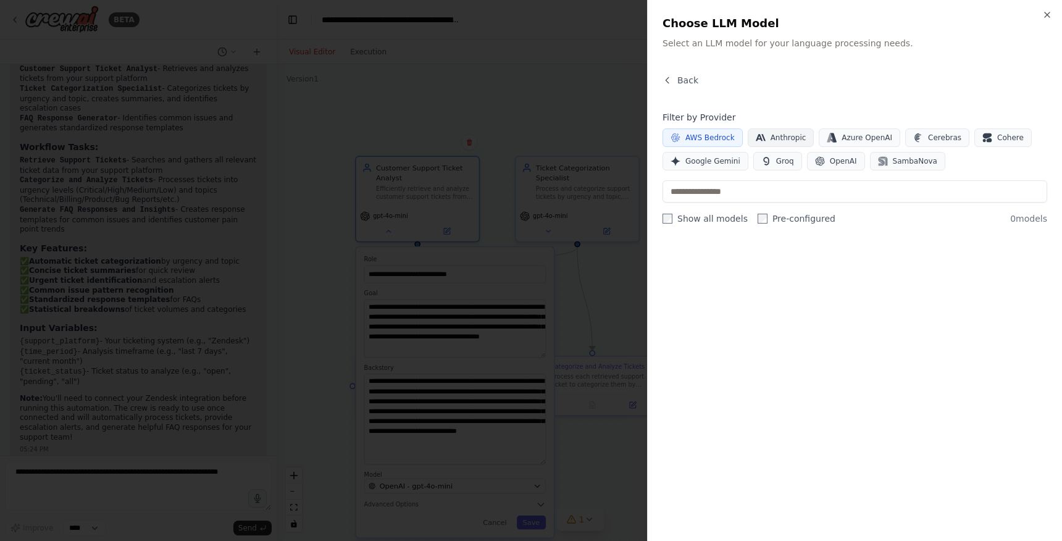
click at [773, 136] on span "Anthropic" at bounding box center [789, 138] width 36 height 10
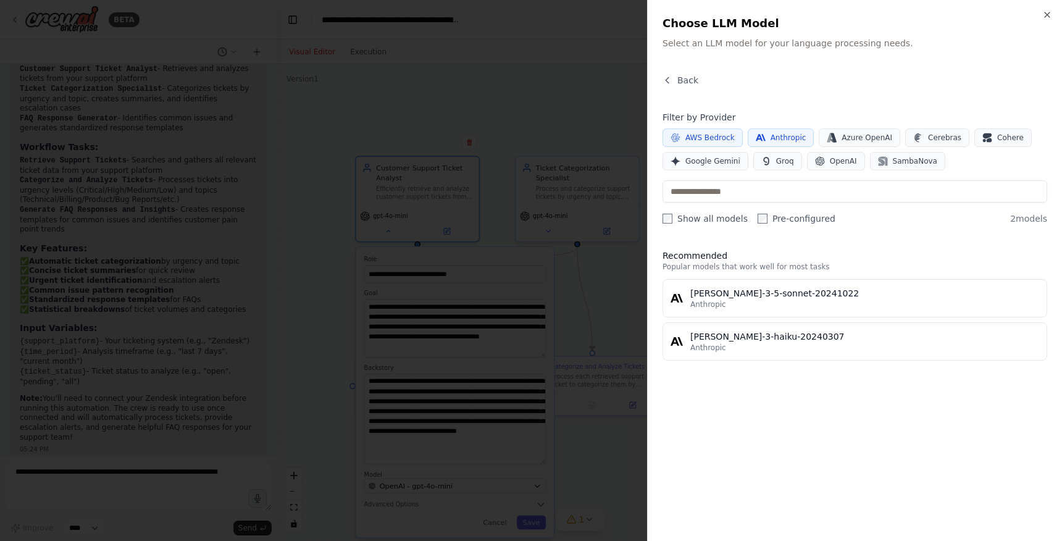
click at [713, 139] on span "AWS Bedrock" at bounding box center [709, 138] width 49 height 10
click at [765, 136] on button "Anthropic" at bounding box center [781, 137] width 67 height 19
click at [852, 136] on span "Azure OpenAI" at bounding box center [867, 138] width 51 height 10
click at [931, 135] on span "Cerebras" at bounding box center [944, 138] width 33 height 10
click at [869, 136] on span "Azure OpenAI" at bounding box center [867, 138] width 51 height 10
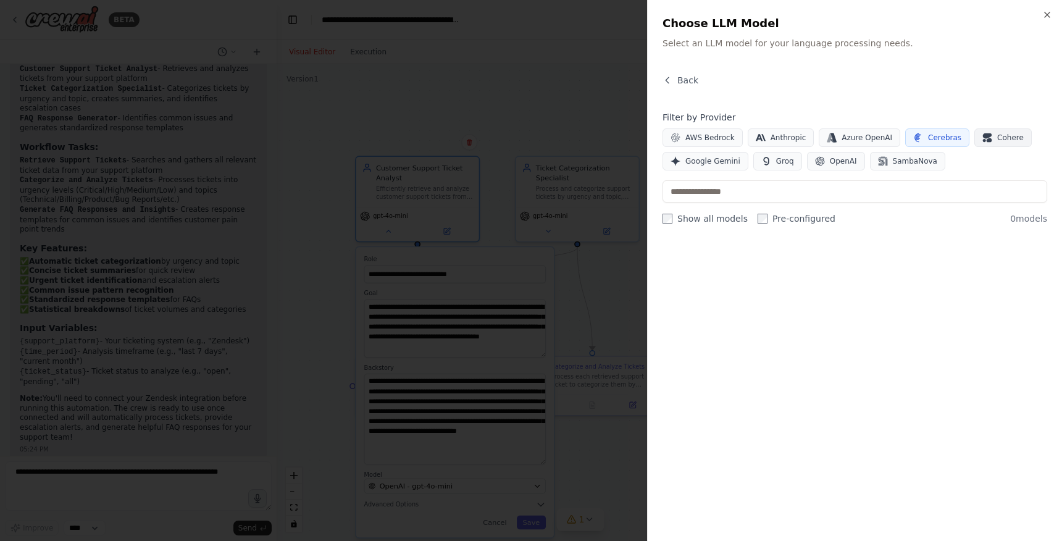
click at [984, 138] on icon "button" at bounding box center [987, 138] width 10 height 10
click at [945, 137] on span "Cerebras" at bounding box center [944, 138] width 33 height 10
click at [905, 162] on span "SambaNova" at bounding box center [915, 161] width 44 height 10
click at [1002, 140] on span "Cohere" at bounding box center [1010, 138] width 27 height 10
click at [884, 162] on button "SambaNova" at bounding box center [907, 161] width 75 height 19
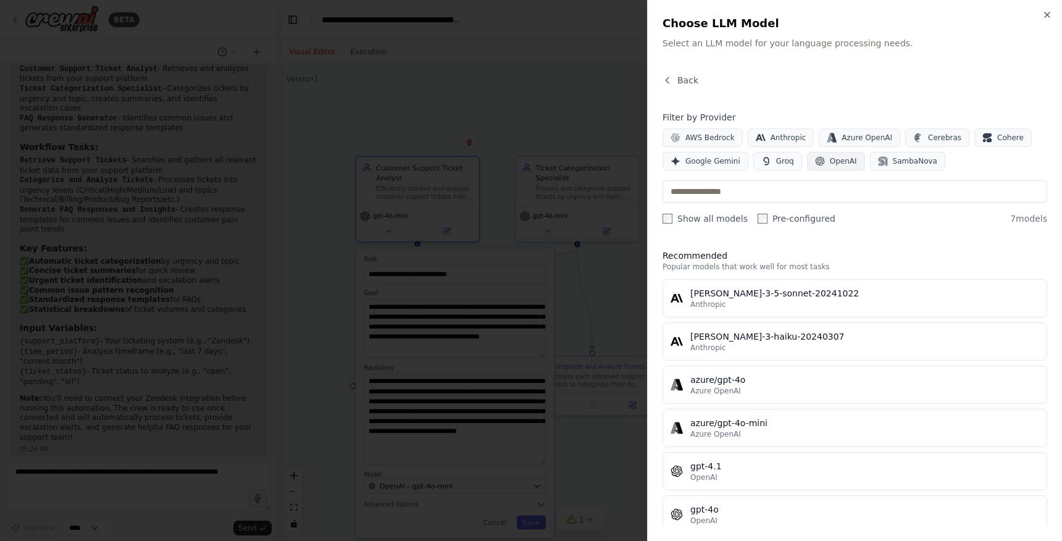
click at [837, 164] on span "OpenAI" at bounding box center [843, 161] width 27 height 10
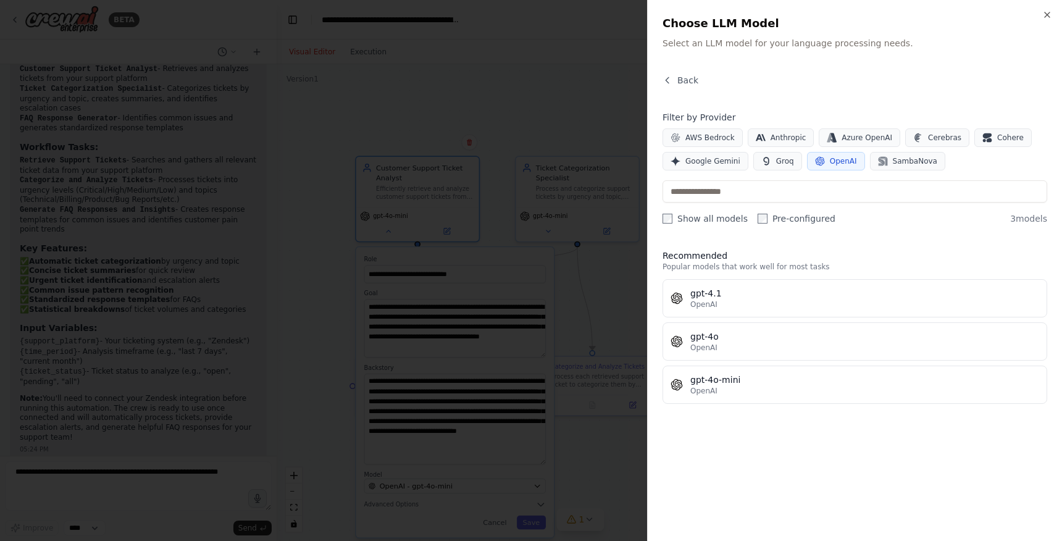
click at [837, 164] on span "OpenAI" at bounding box center [843, 161] width 27 height 10
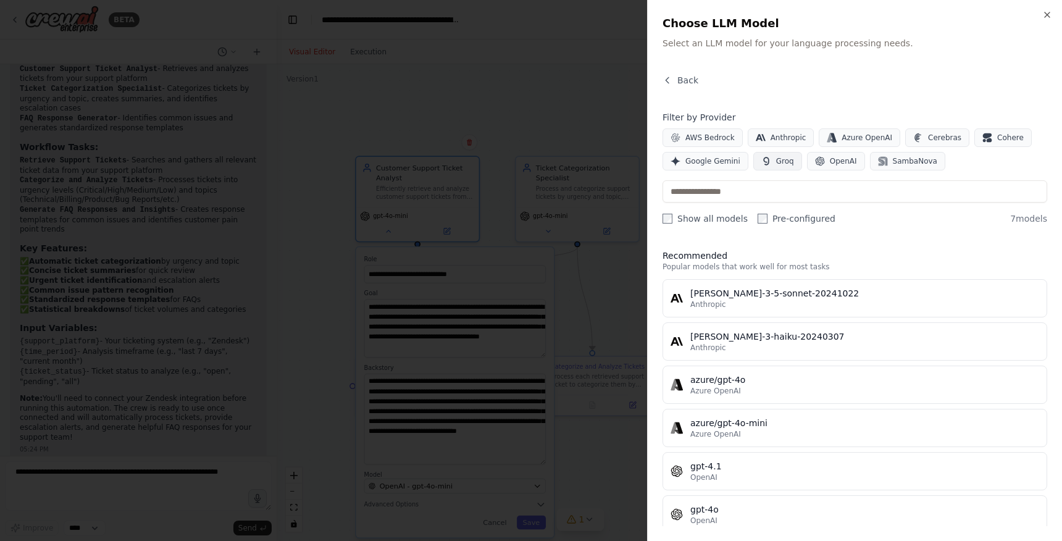
click at [761, 158] on icon "button" at bounding box center [766, 161] width 10 height 10
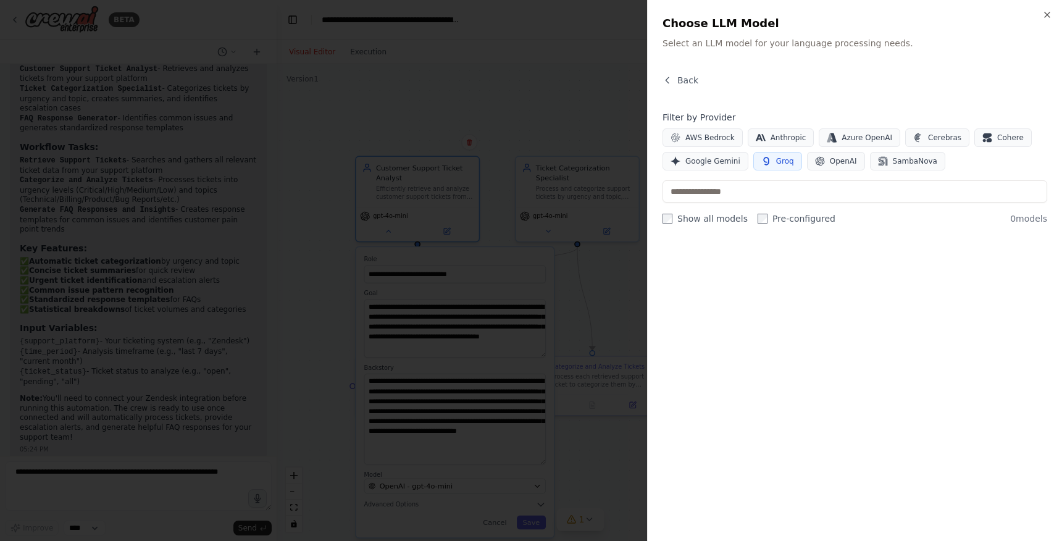
click at [761, 158] on icon "button" at bounding box center [766, 161] width 10 height 10
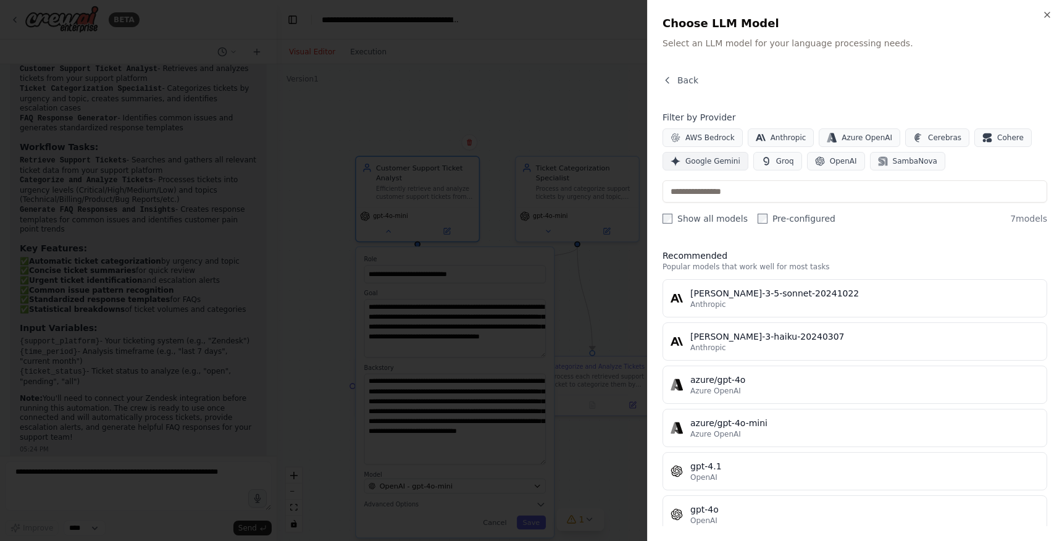
click at [718, 160] on span "Google Gemini" at bounding box center [712, 161] width 55 height 10
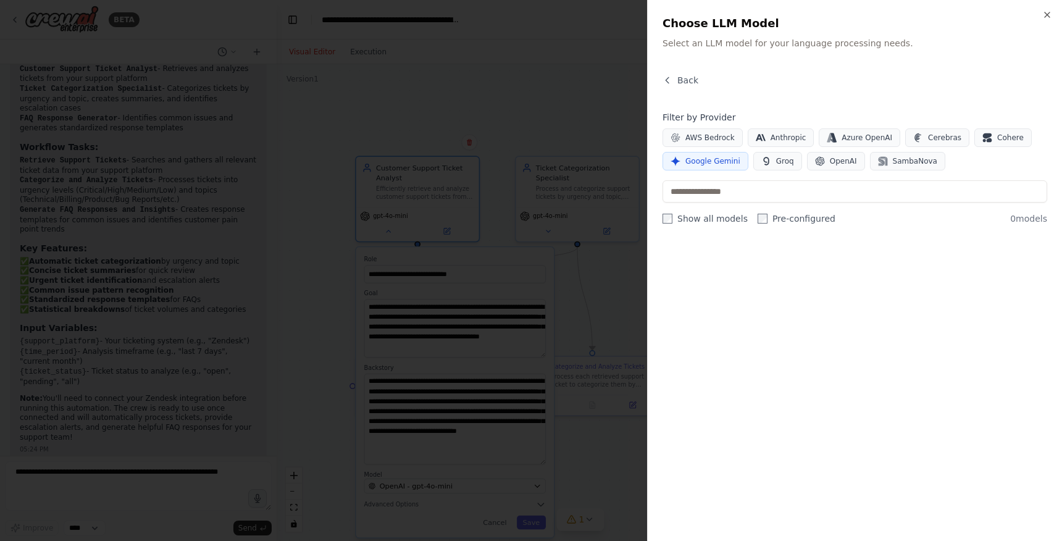
click at [718, 160] on span "Google Gemini" at bounding box center [712, 161] width 55 height 10
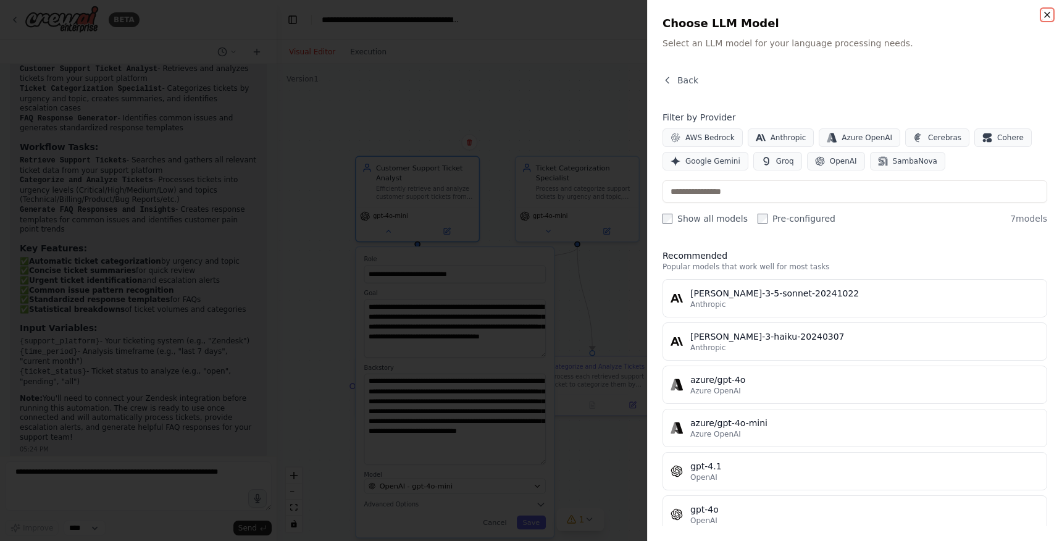
click at [1047, 15] on icon "button" at bounding box center [1047, 15] width 10 height 10
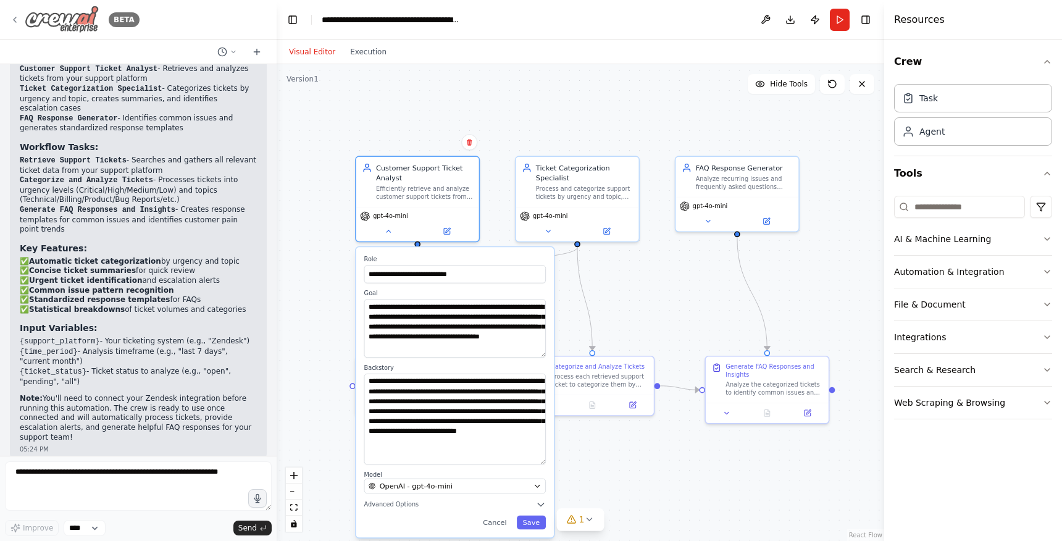
click at [15, 19] on icon at bounding box center [15, 20] width 10 height 10
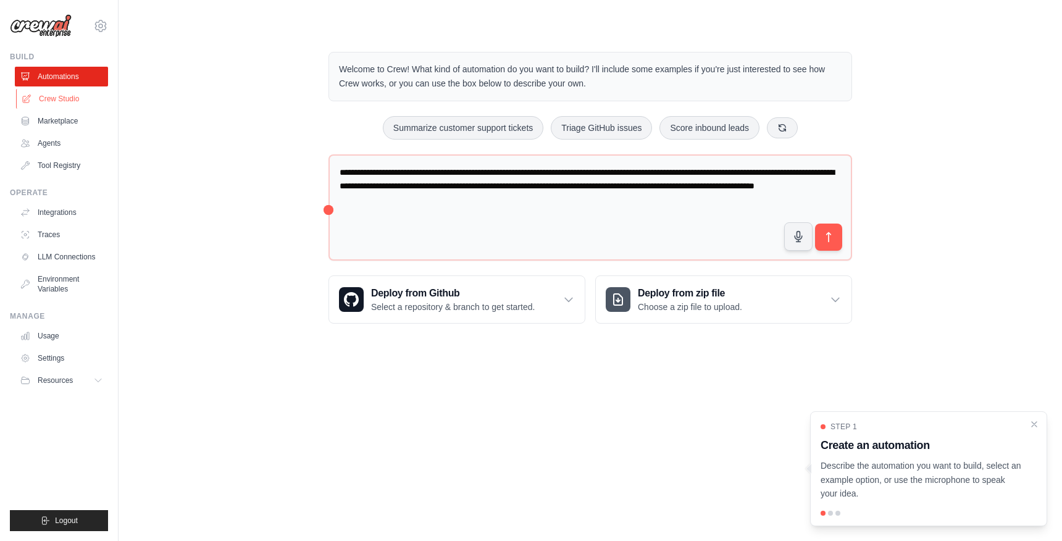
click at [77, 96] on link "Crew Studio" at bounding box center [62, 99] width 93 height 20
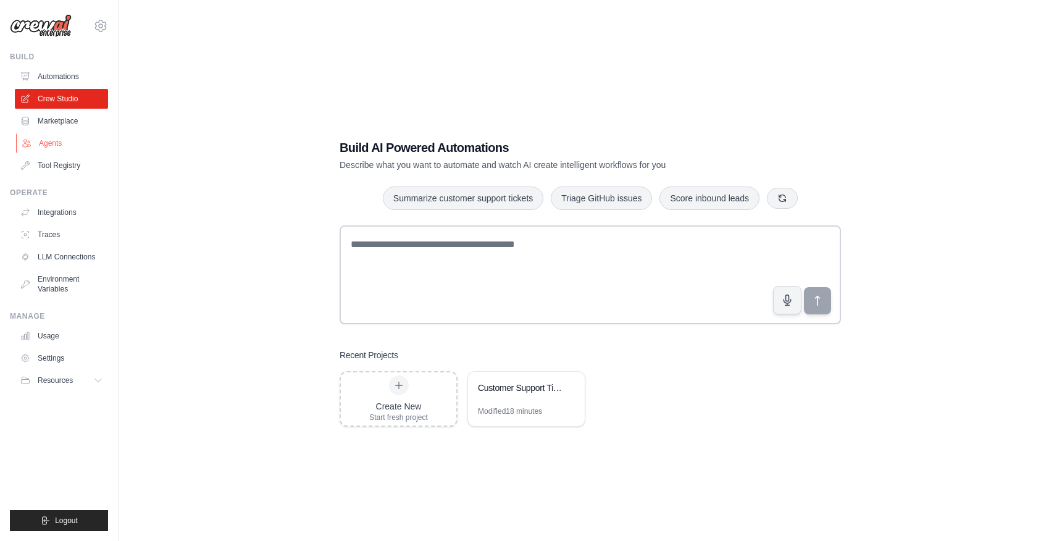
click at [51, 153] on link "Agents" at bounding box center [62, 143] width 93 height 20
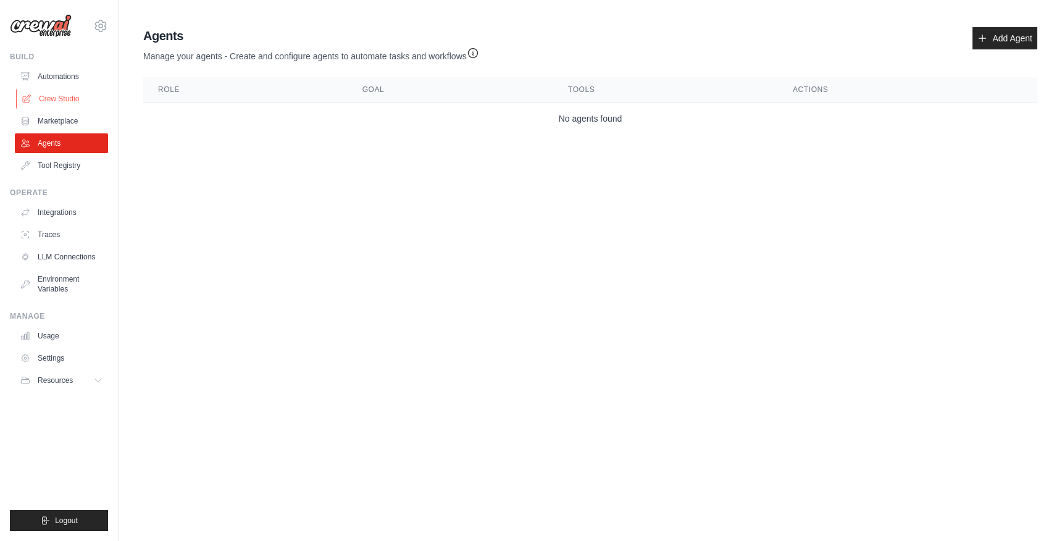
click at [59, 105] on link "Crew Studio" at bounding box center [62, 99] width 93 height 20
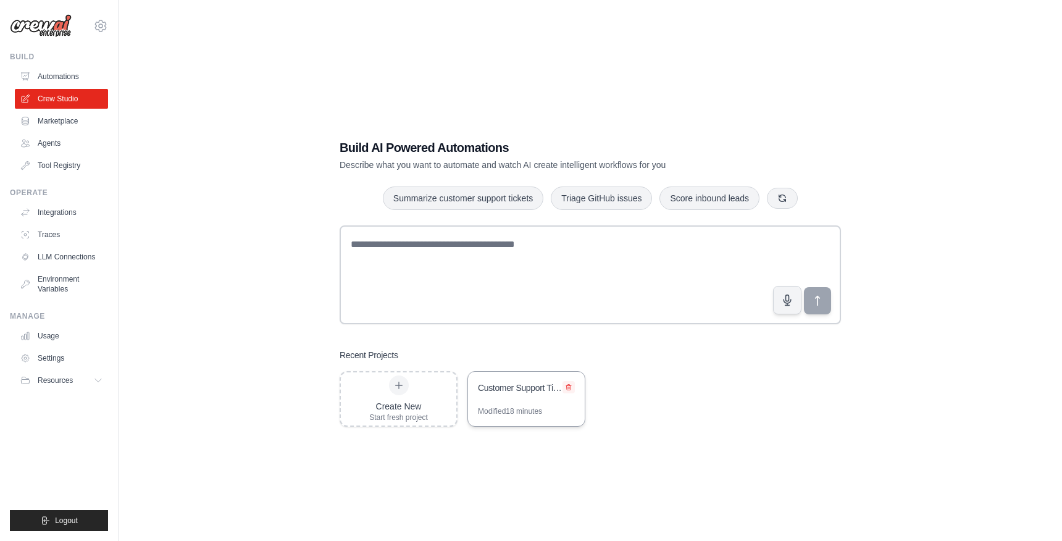
click at [571, 388] on icon at bounding box center [568, 386] width 7 height 7
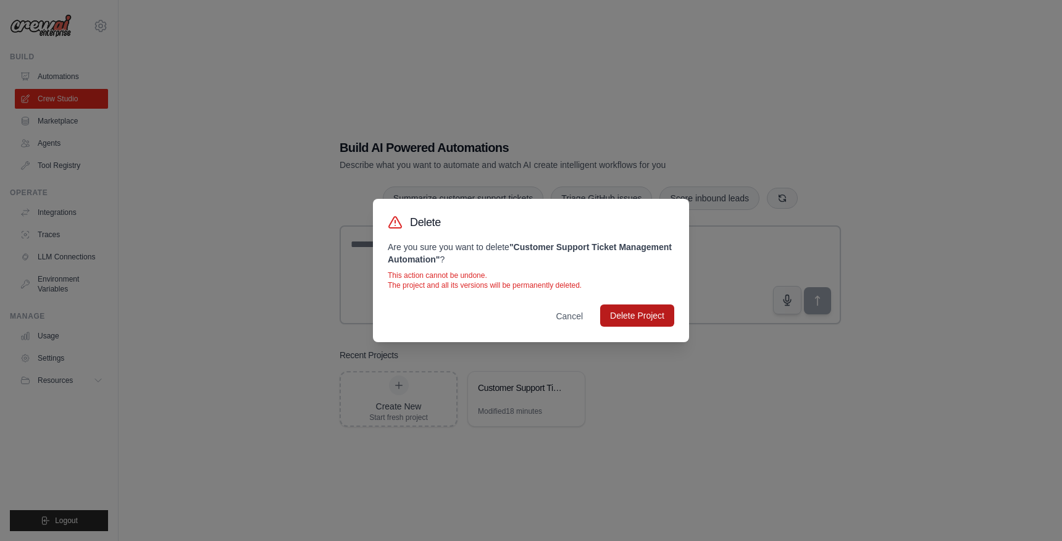
click at [644, 316] on button "Delete Project" at bounding box center [637, 315] width 74 height 22
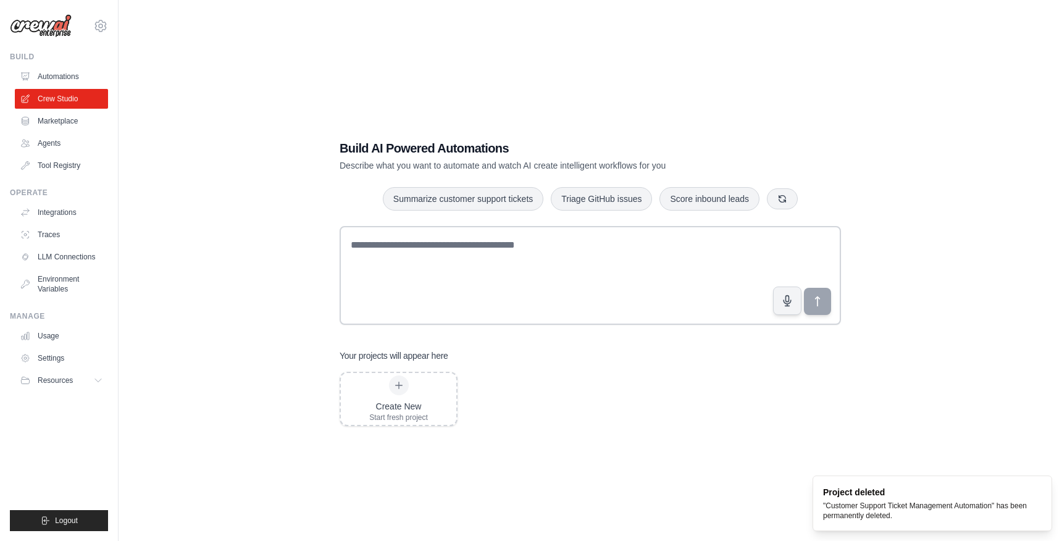
click at [46, 31] on img at bounding box center [41, 25] width 62 height 23
click at [585, 77] on div "Build AI Powered Automations Describe what you want to automate and watch AI cr…" at bounding box center [590, 282] width 904 height 541
